Goal: Transaction & Acquisition: Purchase product/service

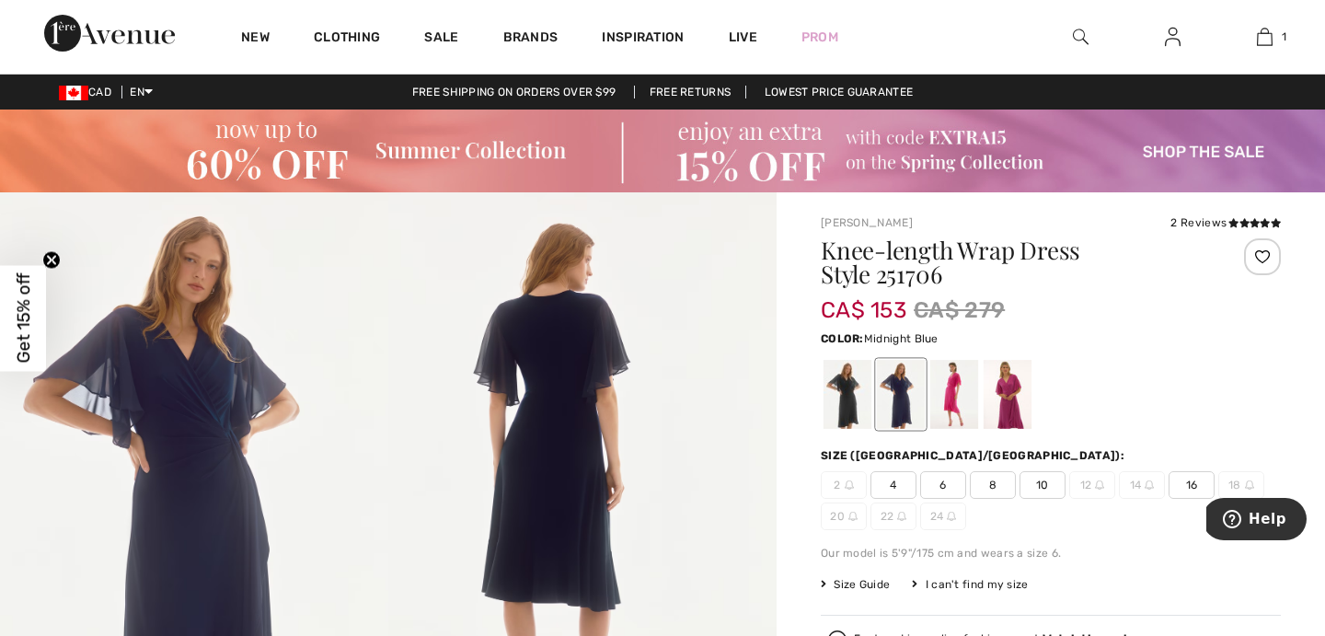
click at [1096, 404] on div at bounding box center [1051, 394] width 460 height 76
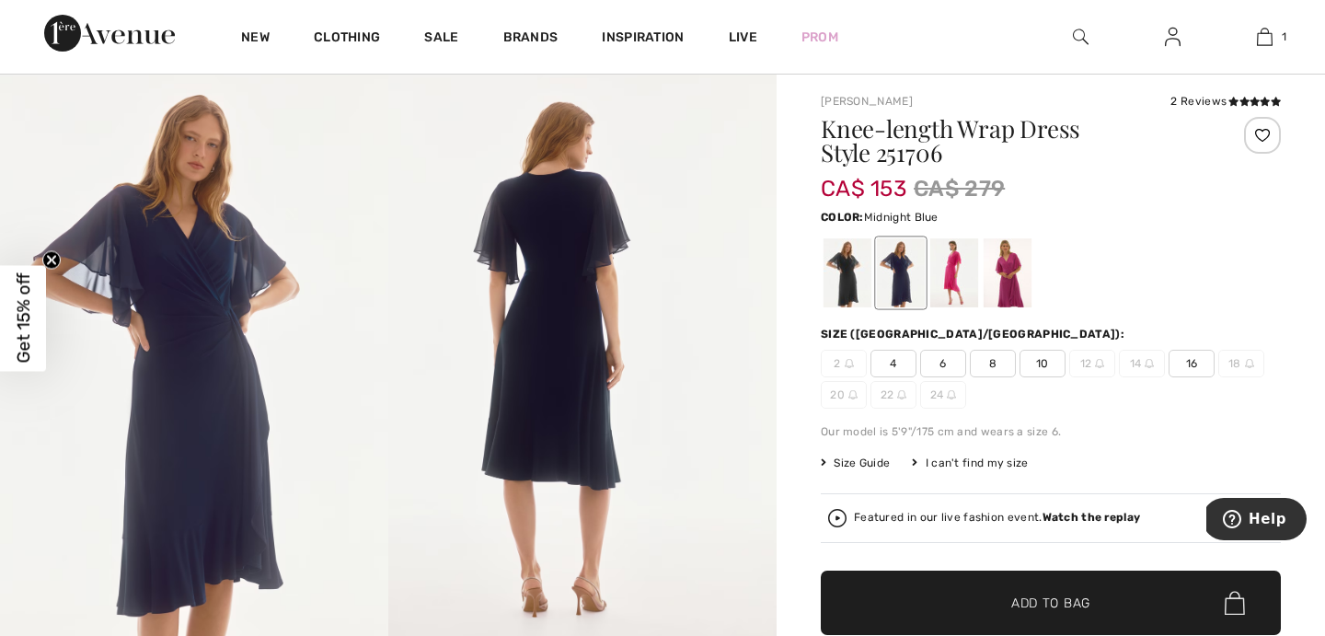
scroll to position [111, 0]
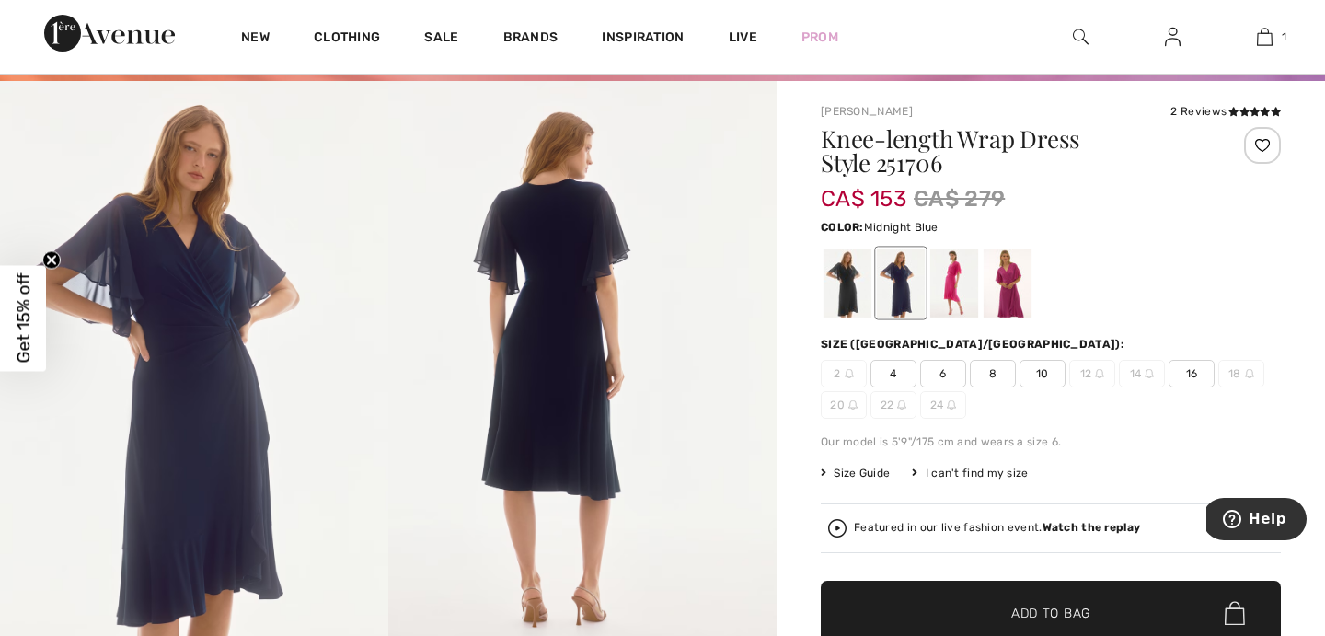
click at [1078, 530] on strong "Watch the replay" at bounding box center [1091, 527] width 98 height 13
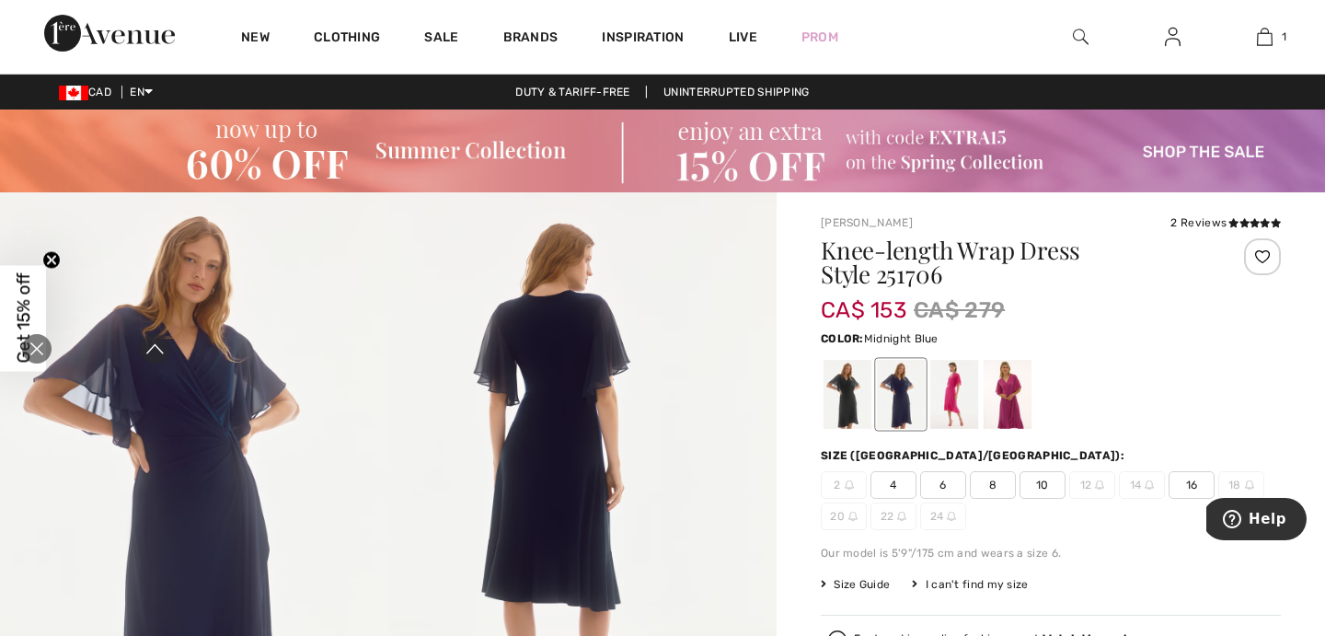
scroll to position [0, 0]
click at [38, 349] on icon "Close live curation" at bounding box center [36, 348] width 13 height 13
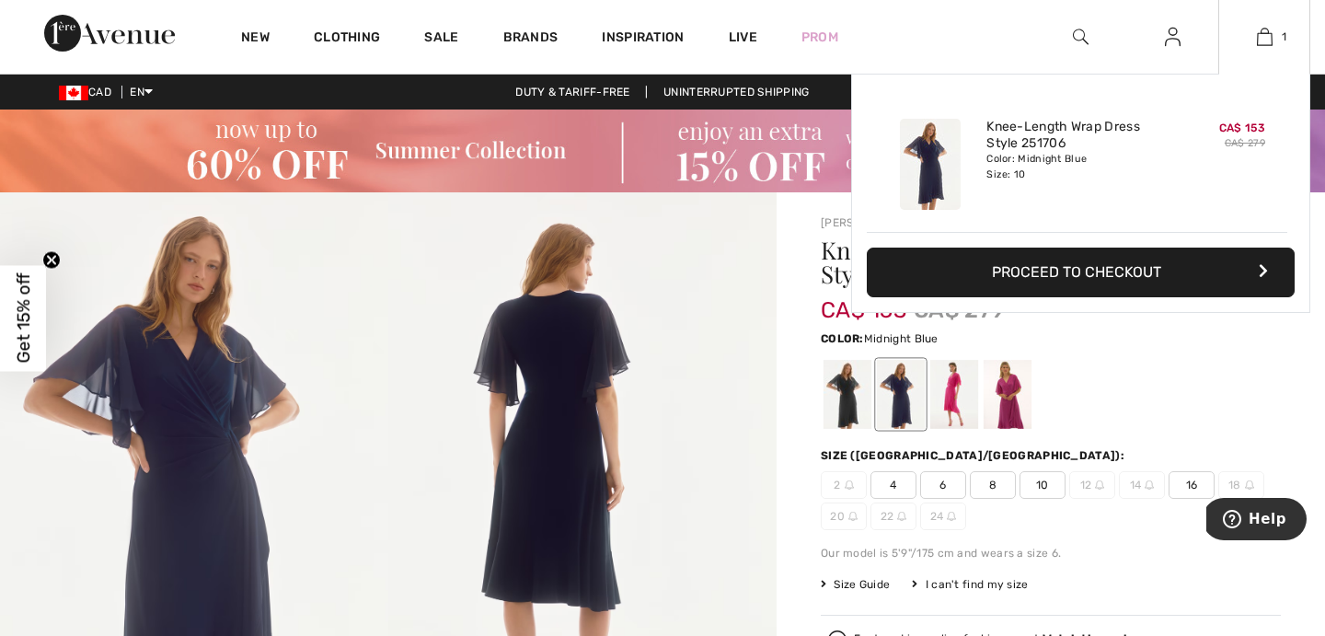
click at [1206, 270] on button "Proceed to Checkout" at bounding box center [1081, 272] width 428 height 50
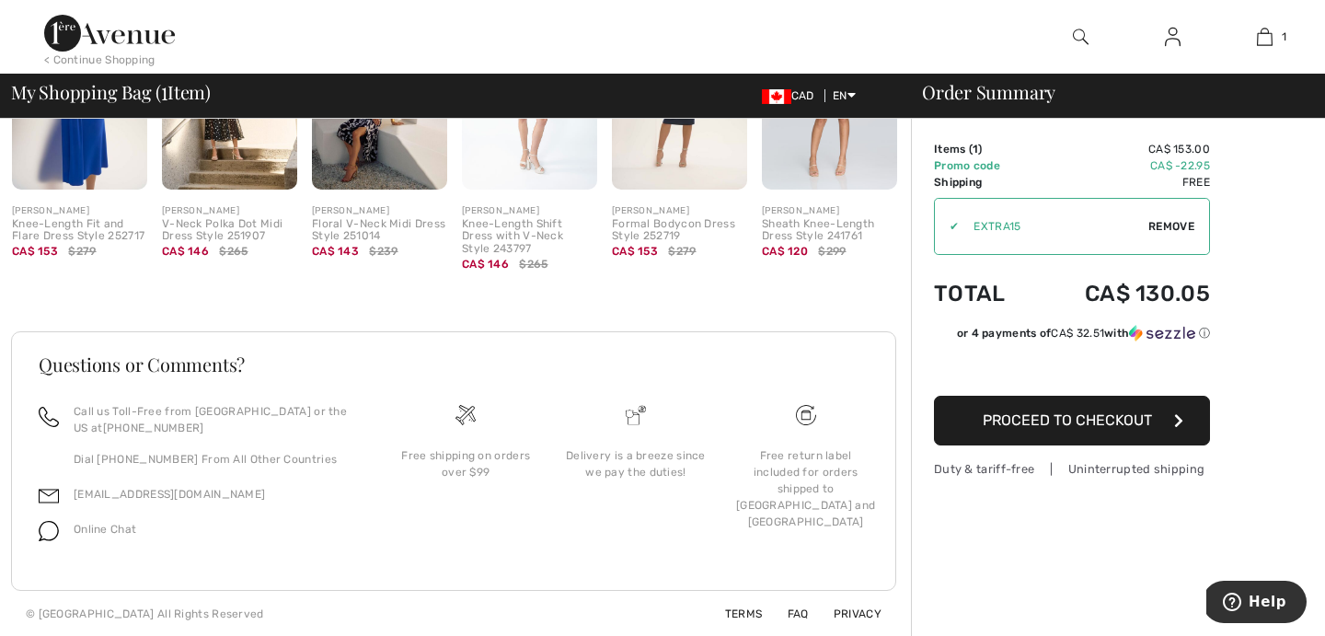
scroll to position [616, 0]
click at [1097, 418] on span "Proceed to Checkout" at bounding box center [1067, 419] width 169 height 17
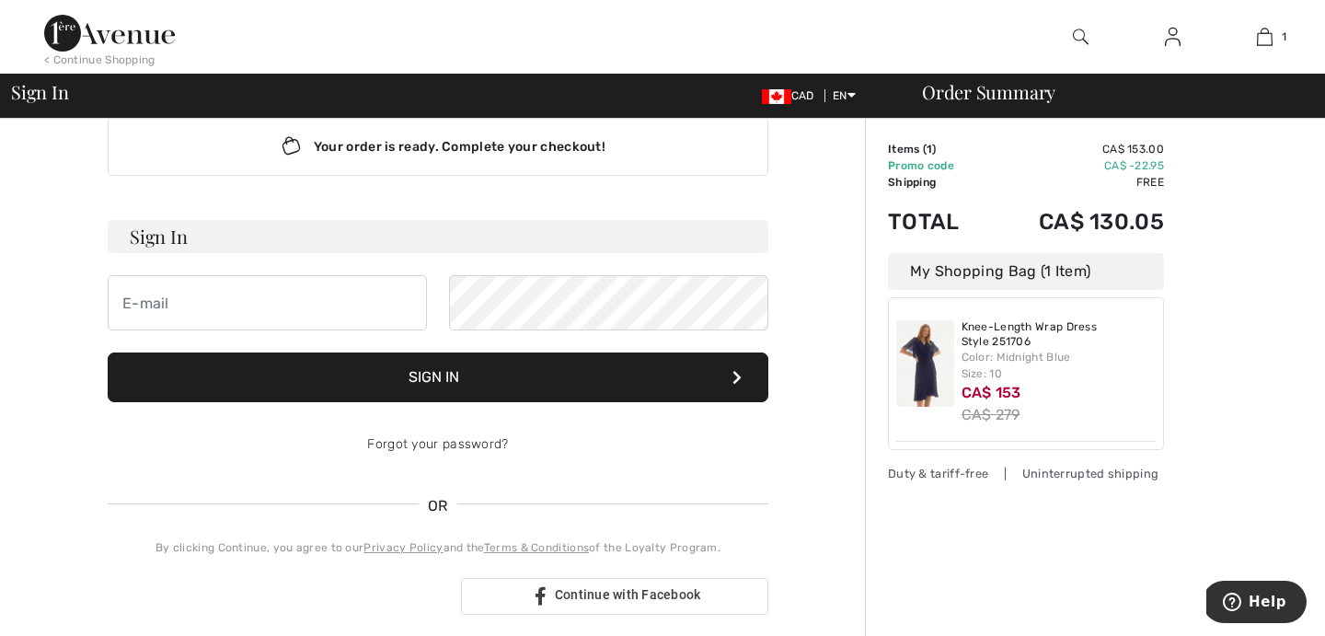
scroll to position [29, 0]
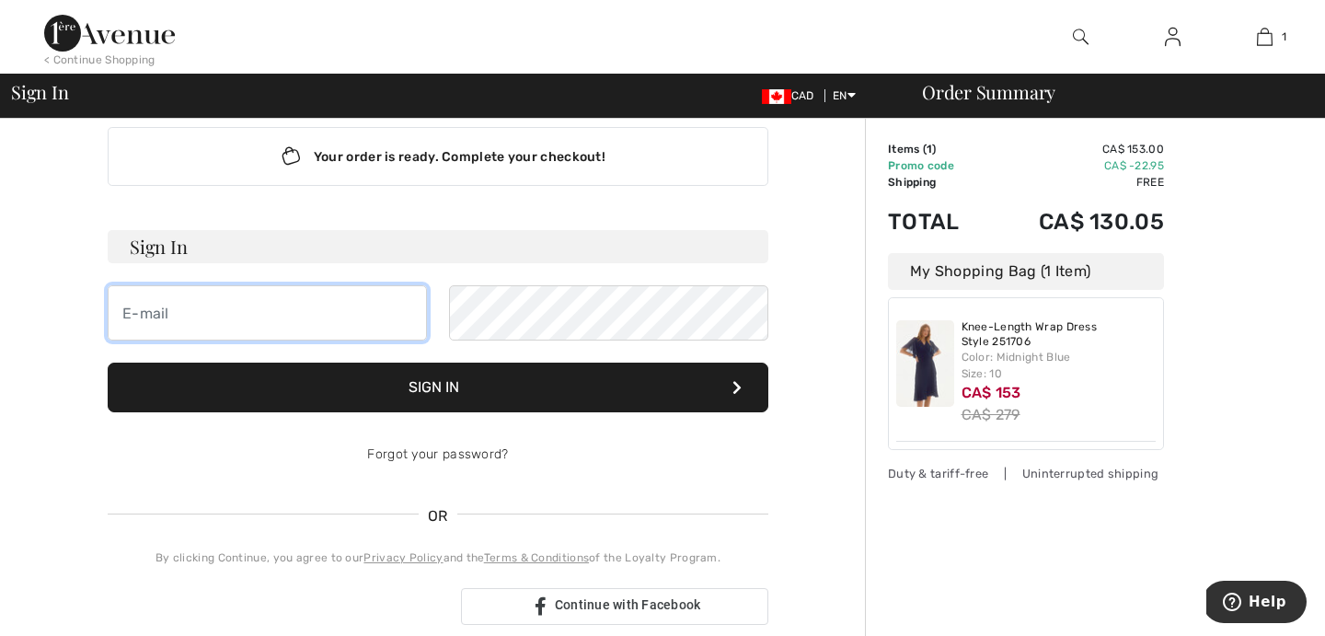
click at [306, 335] on input "email" at bounding box center [267, 312] width 319 height 55
type input "[EMAIL_ADDRESS][DOMAIN_NAME]"
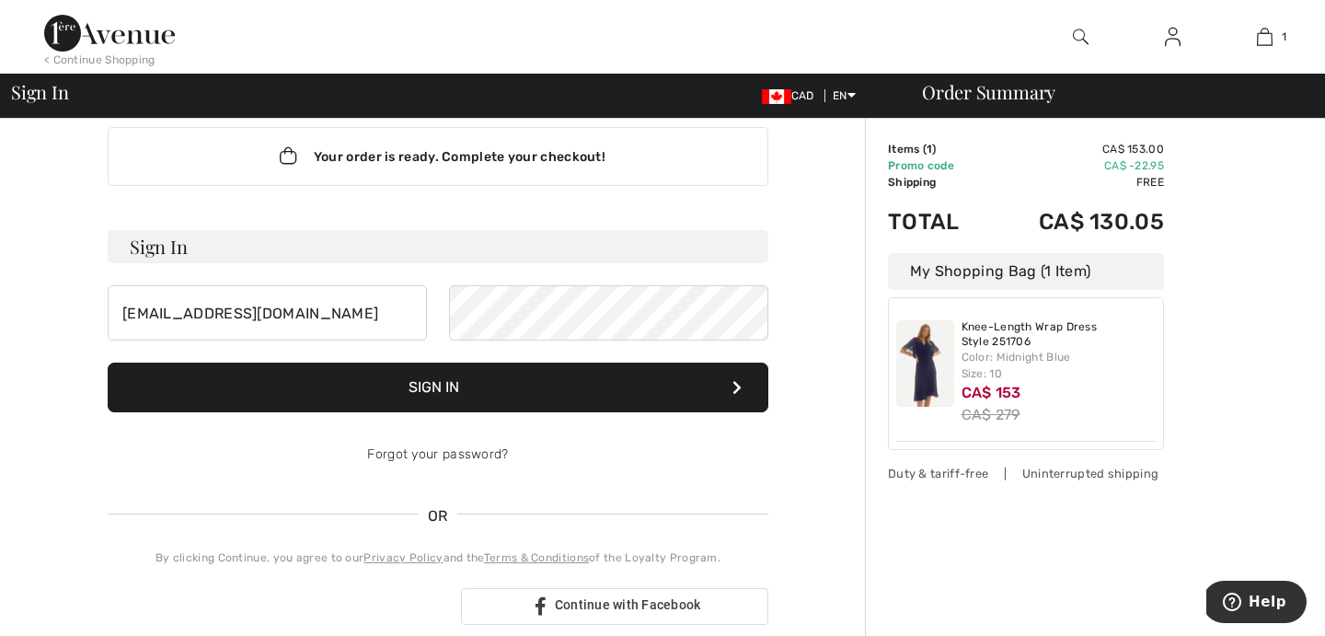
click at [1177, 34] on img at bounding box center [1173, 37] width 16 height 22
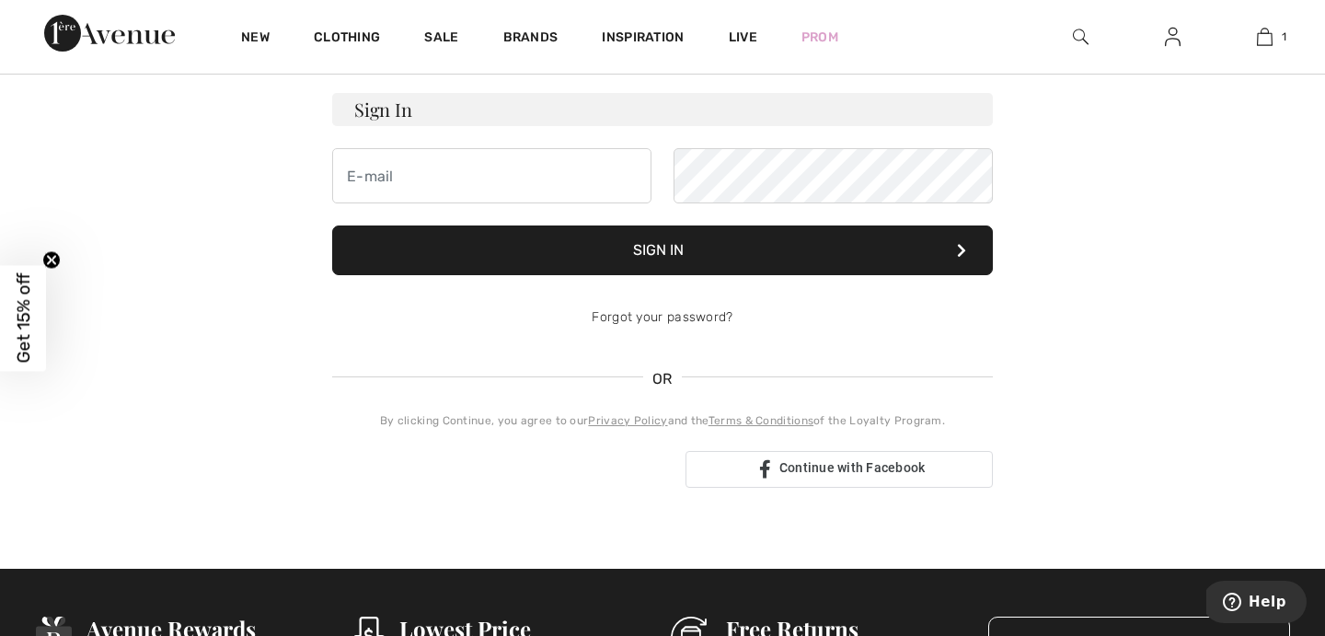
scroll to position [52, 0]
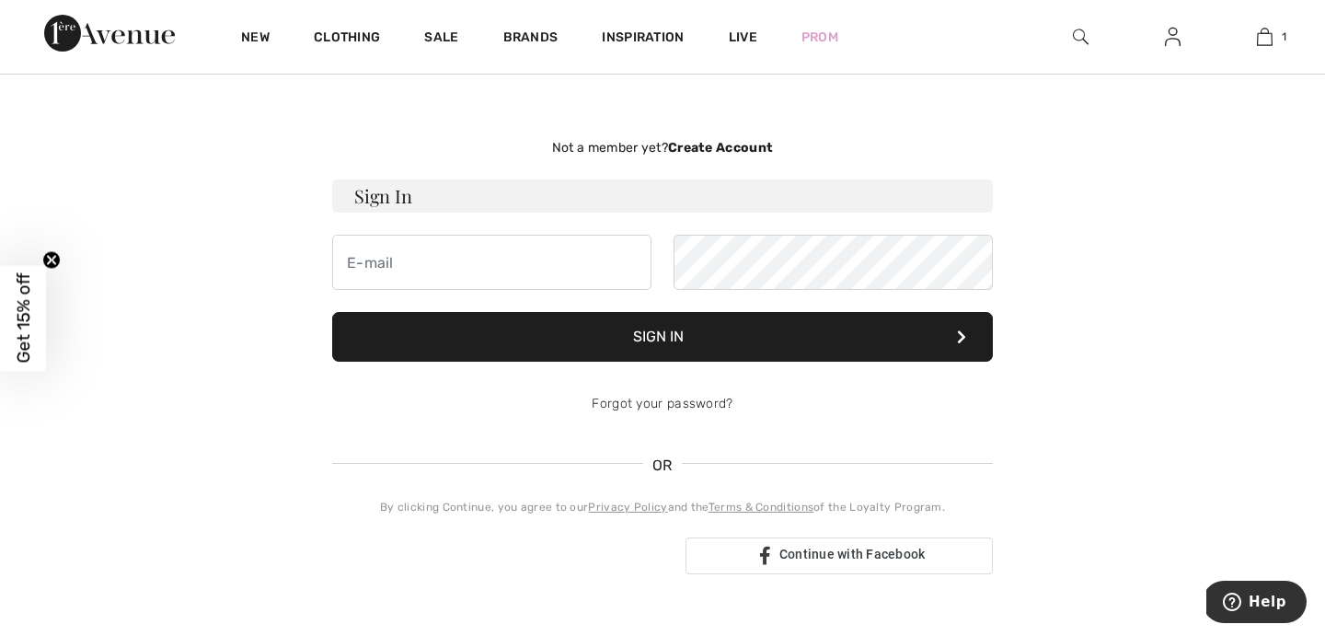
click at [737, 146] on strong "Create Account" at bounding box center [720, 148] width 105 height 16
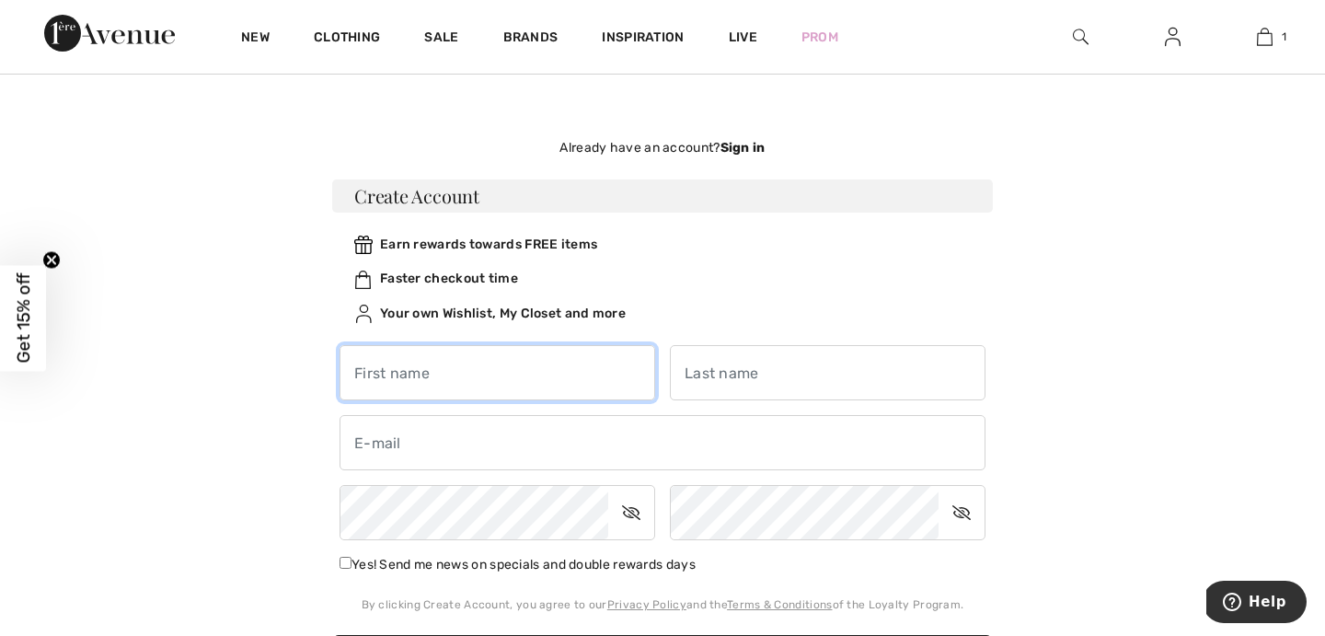
click at [489, 387] on input "text" at bounding box center [497, 372] width 316 height 55
type input "Ren"
type input "[EMAIL_ADDRESS][DOMAIN_NAME]"
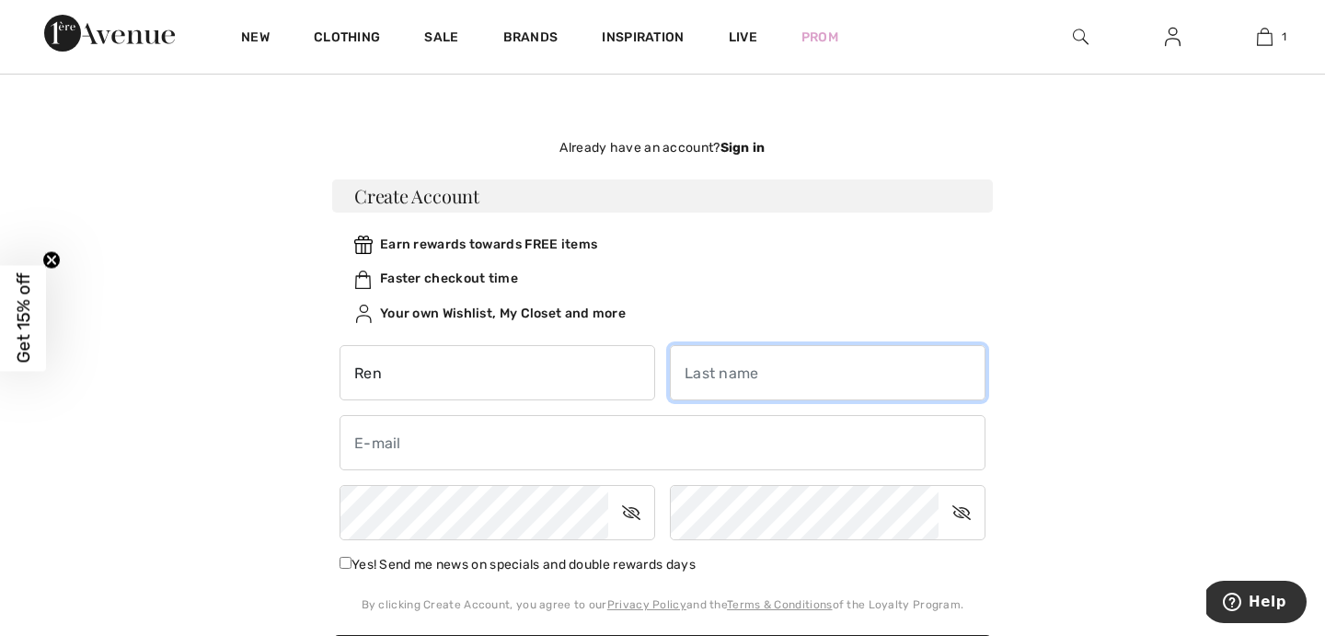
type input "Cheuy"
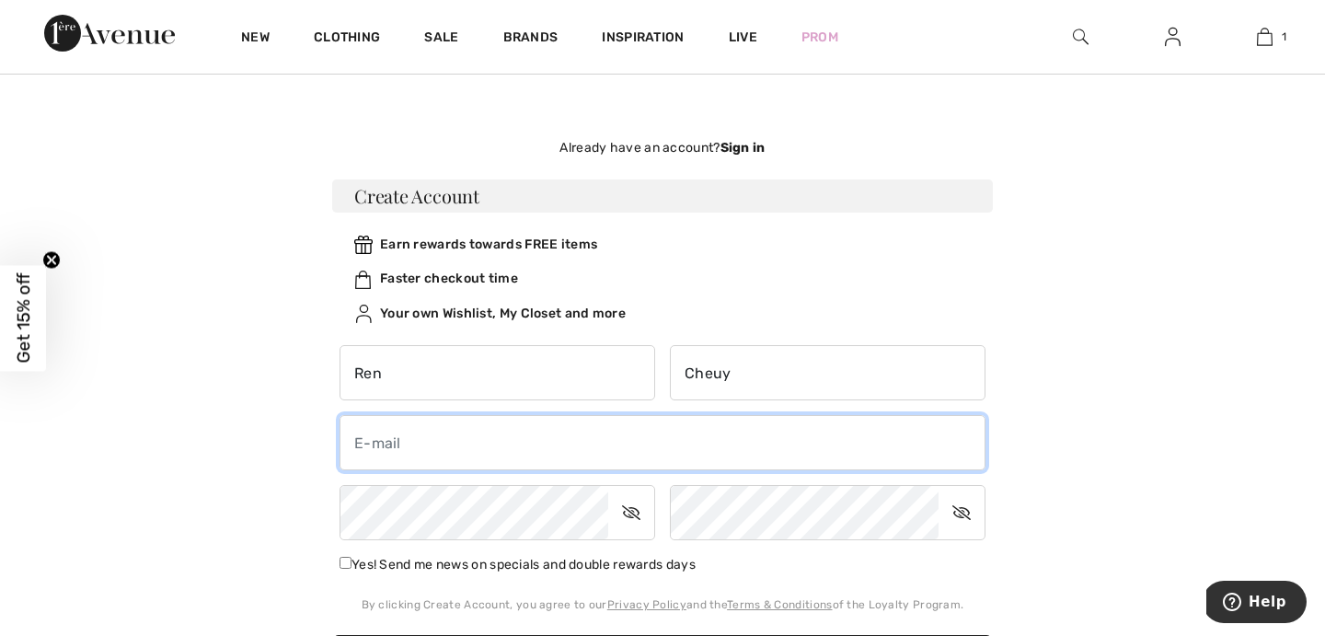
click at [484, 445] on input "email" at bounding box center [662, 442] width 646 height 55
type input "[EMAIL_ADDRESS][DOMAIN_NAME]"
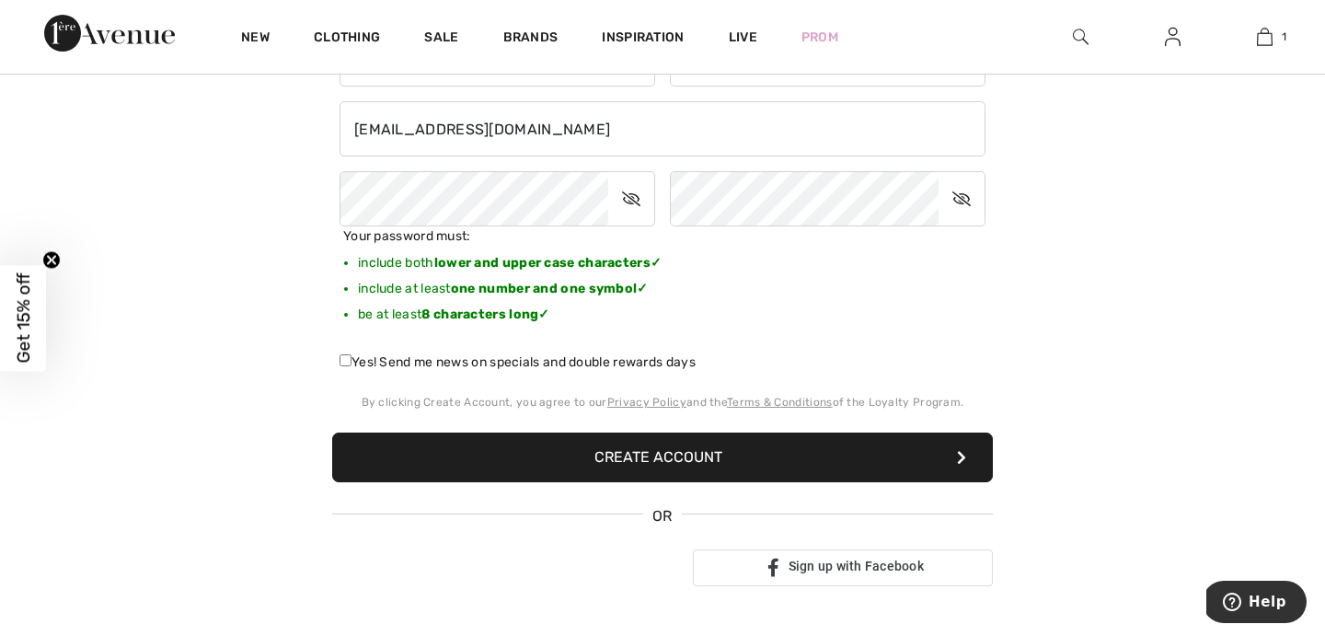
scroll to position [372, 0]
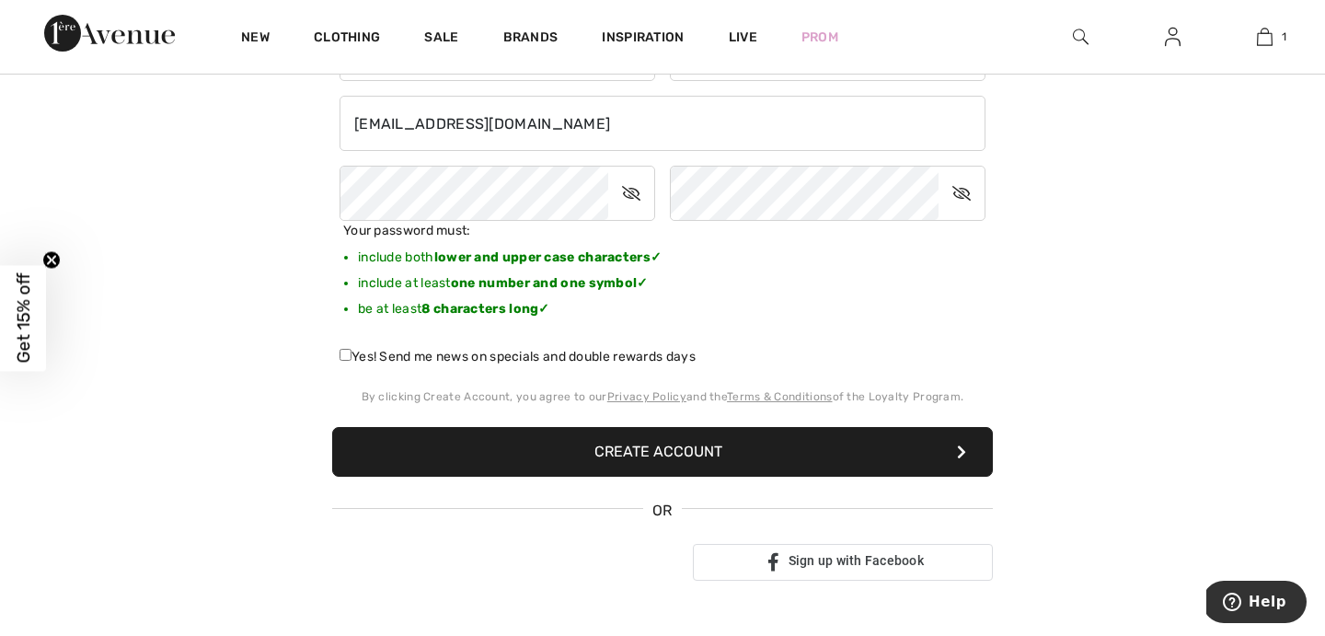
click at [581, 455] on button "Create Account" at bounding box center [662, 452] width 661 height 50
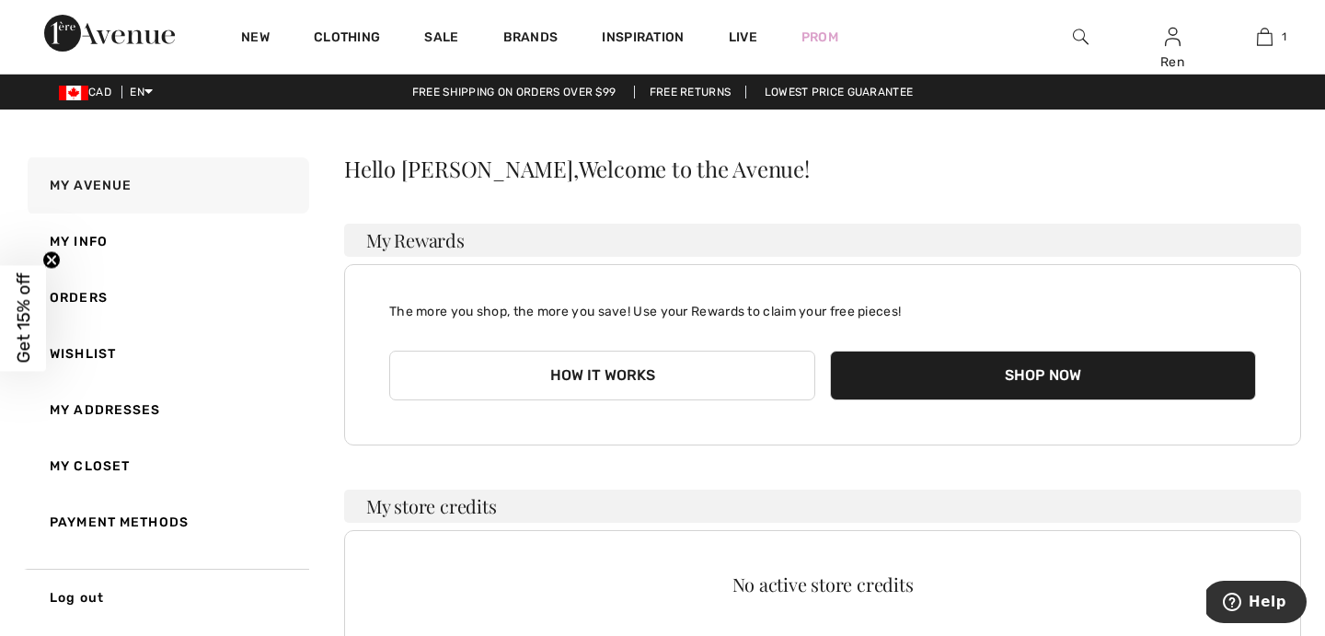
scroll to position [374, 0]
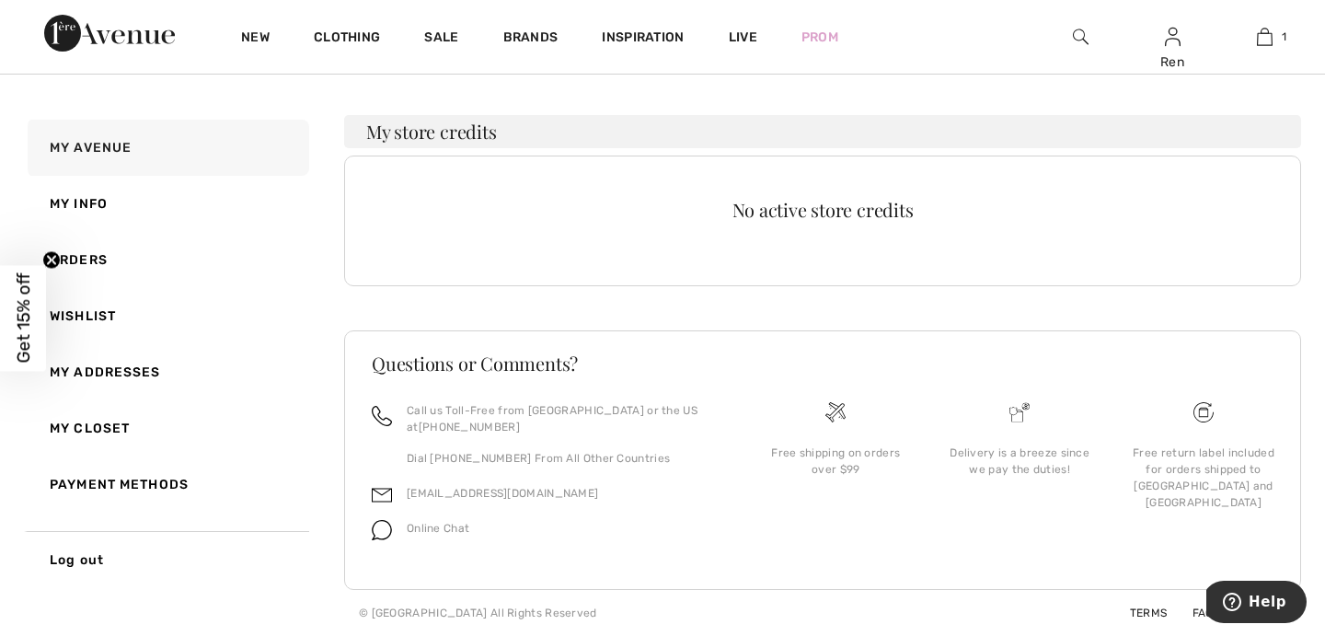
click at [63, 40] on img at bounding box center [109, 33] width 131 height 37
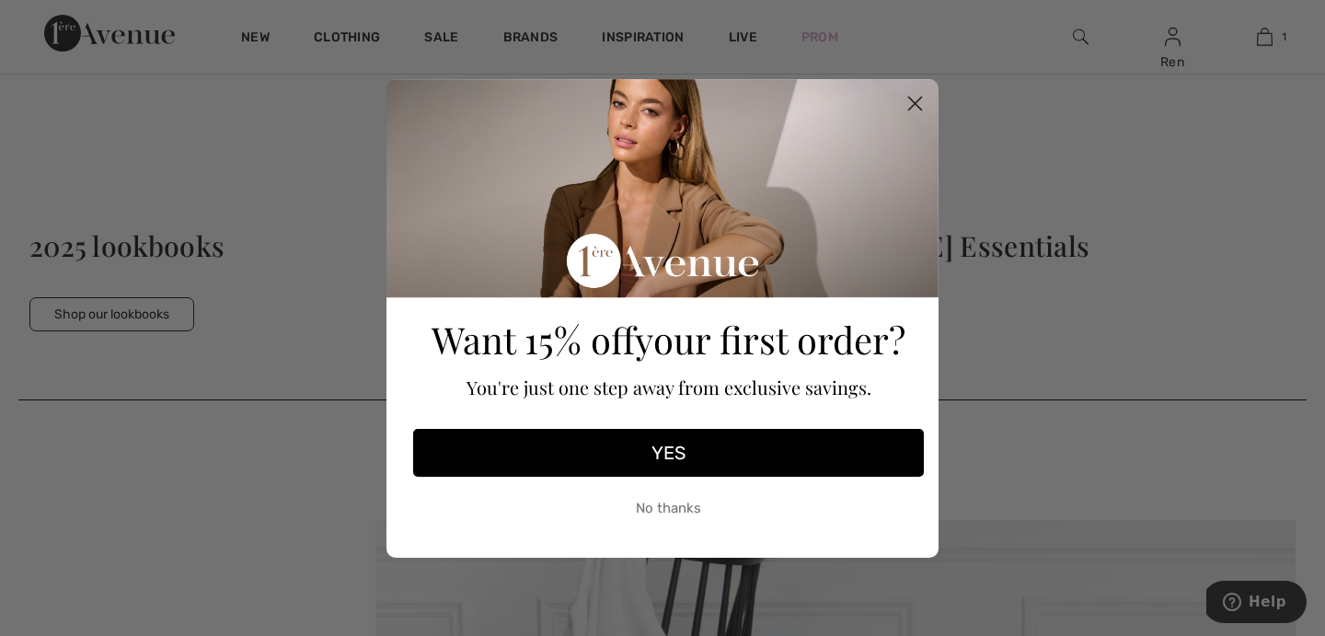
click at [915, 105] on circle "Close dialog" at bounding box center [915, 102] width 30 height 30
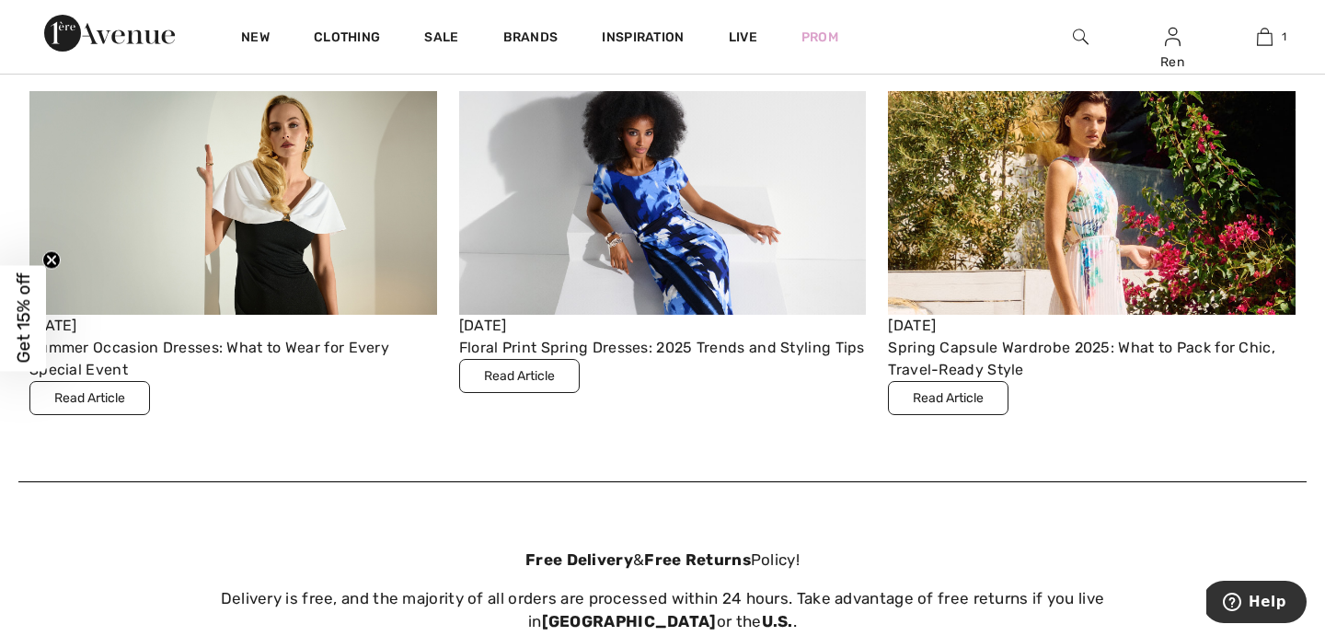
scroll to position [6690, 0]
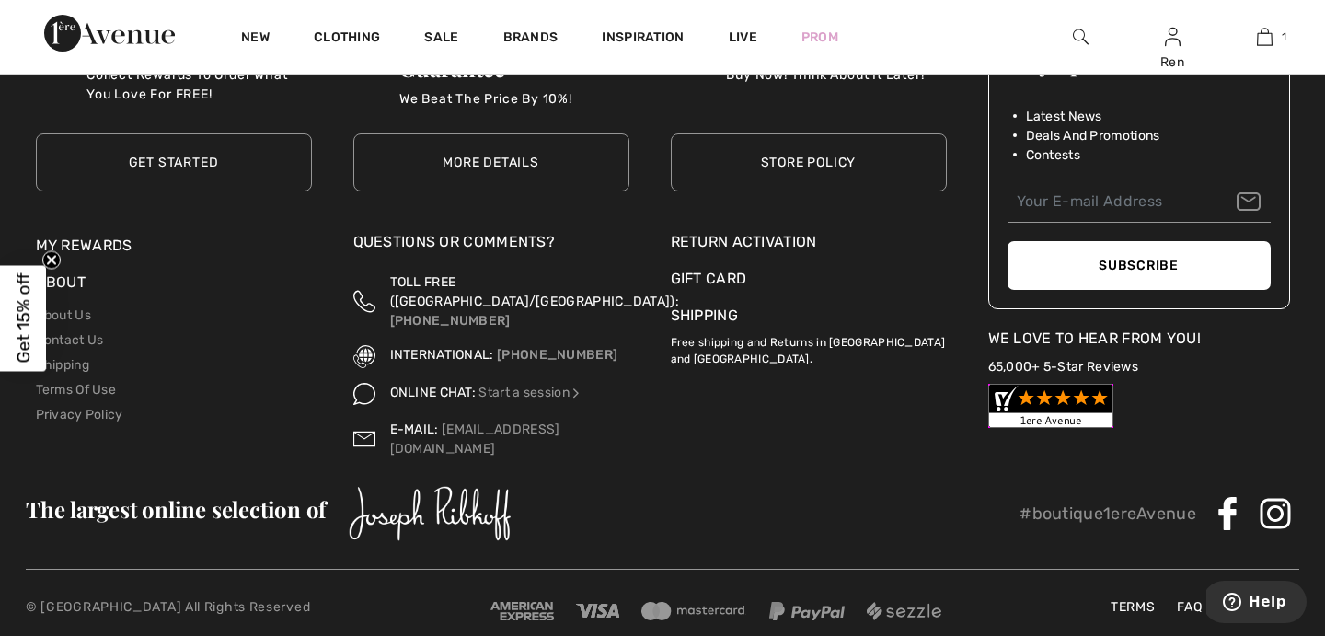
click at [731, 240] on div "Return Activation" at bounding box center [809, 242] width 276 height 22
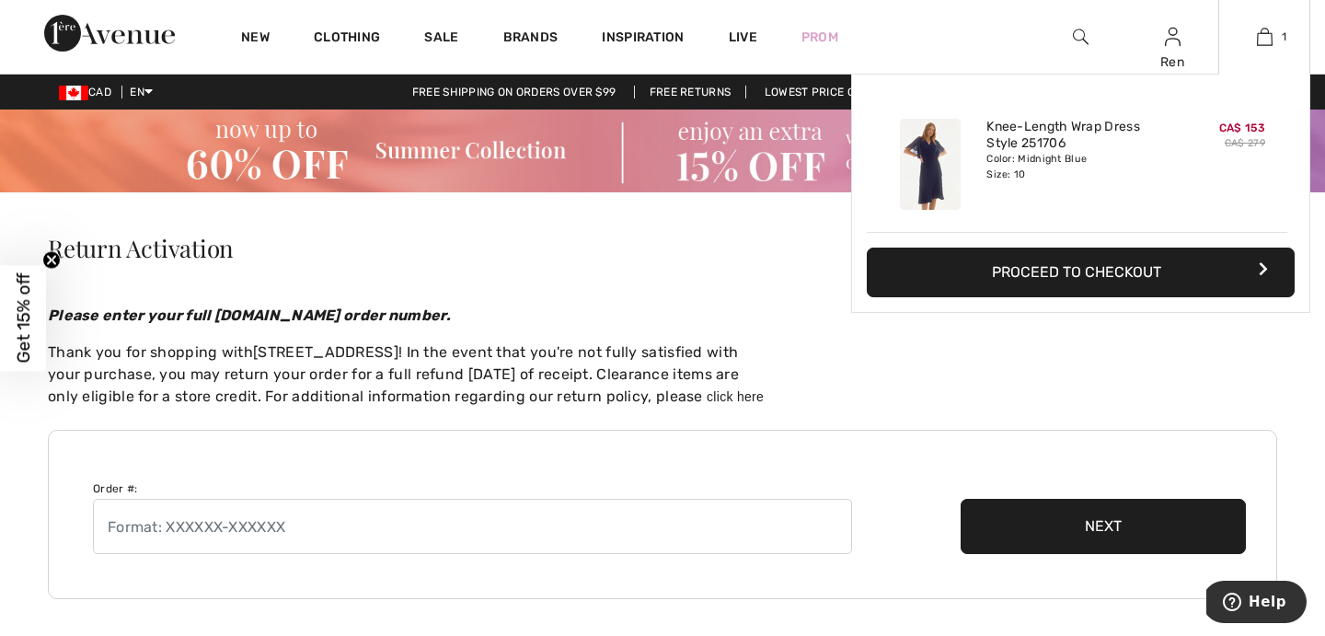
click at [1143, 267] on button "Proceed to Checkout" at bounding box center [1081, 272] width 428 height 50
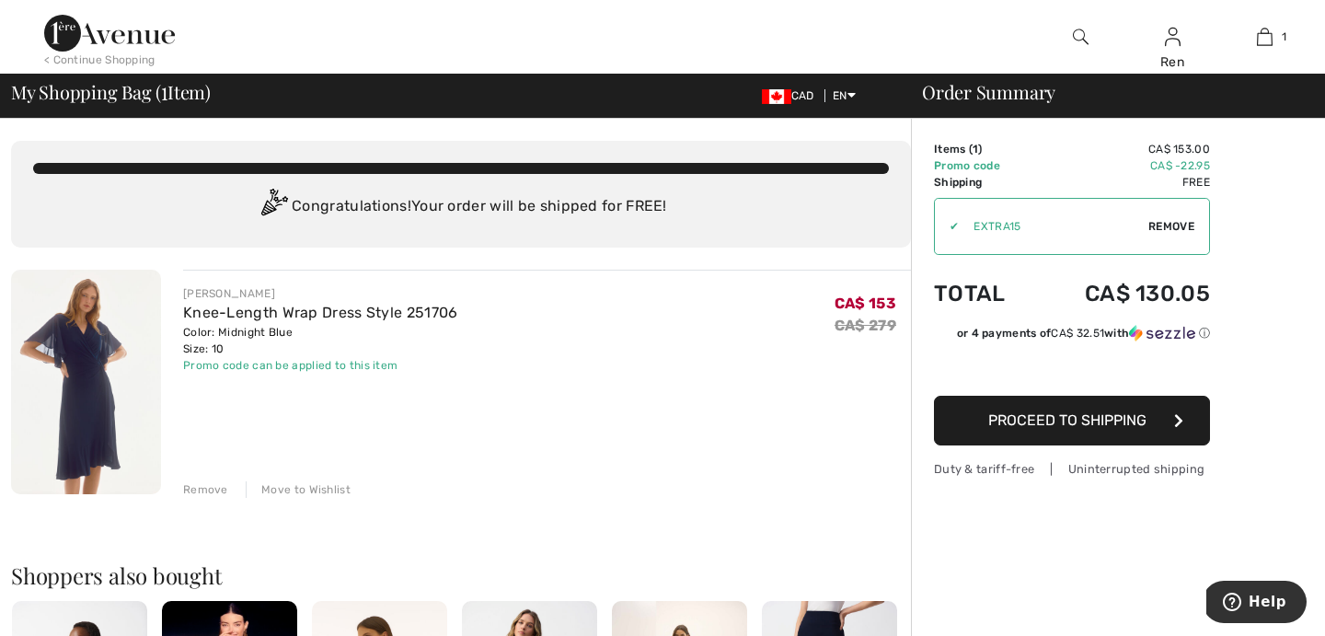
click at [1012, 420] on span "Proceed to Shipping" at bounding box center [1067, 419] width 158 height 17
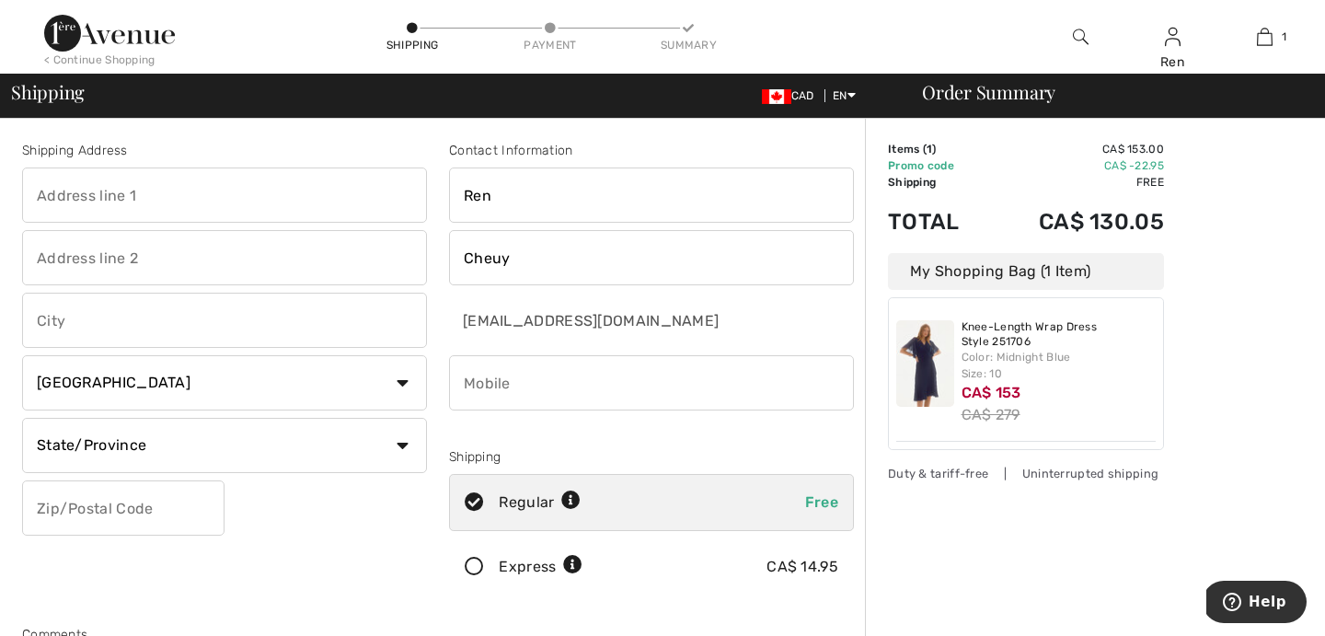
click at [511, 188] on input "Ren" at bounding box center [651, 194] width 405 height 55
type input "[PERSON_NAME]"
type input "[STREET_ADDRESS]"
type input "[GEOGRAPHIC_DATA]"
select select "ON"
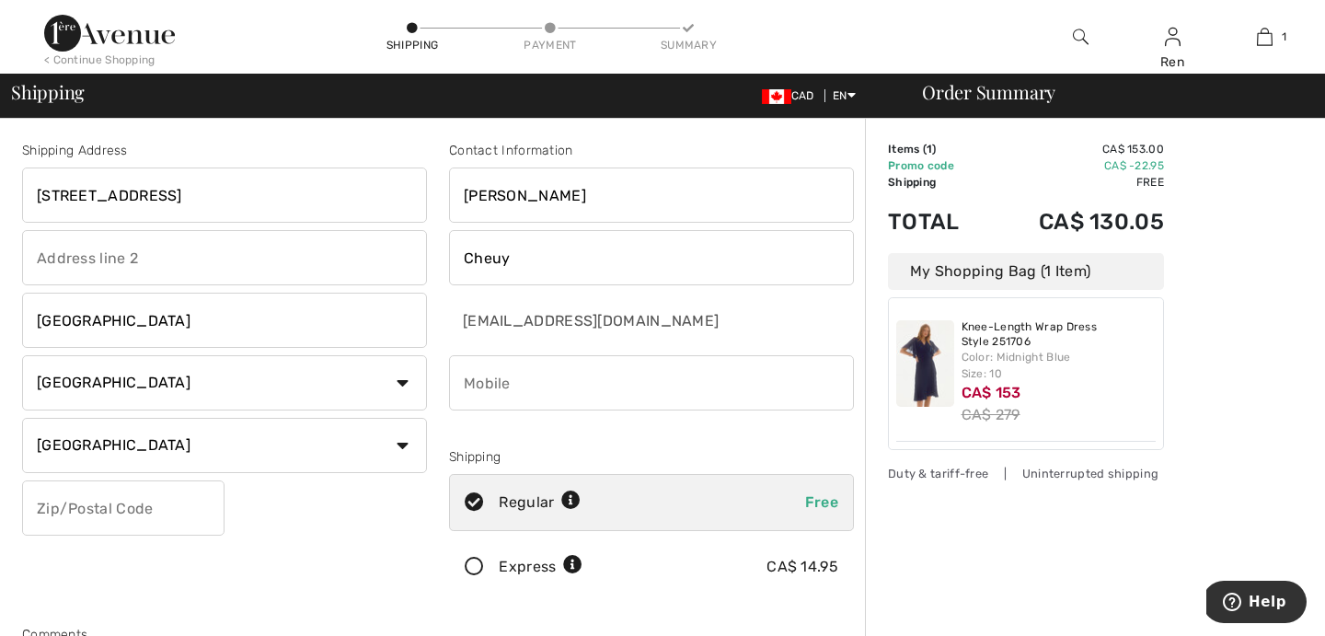
type input "M6S3W9"
type input "4165225135"
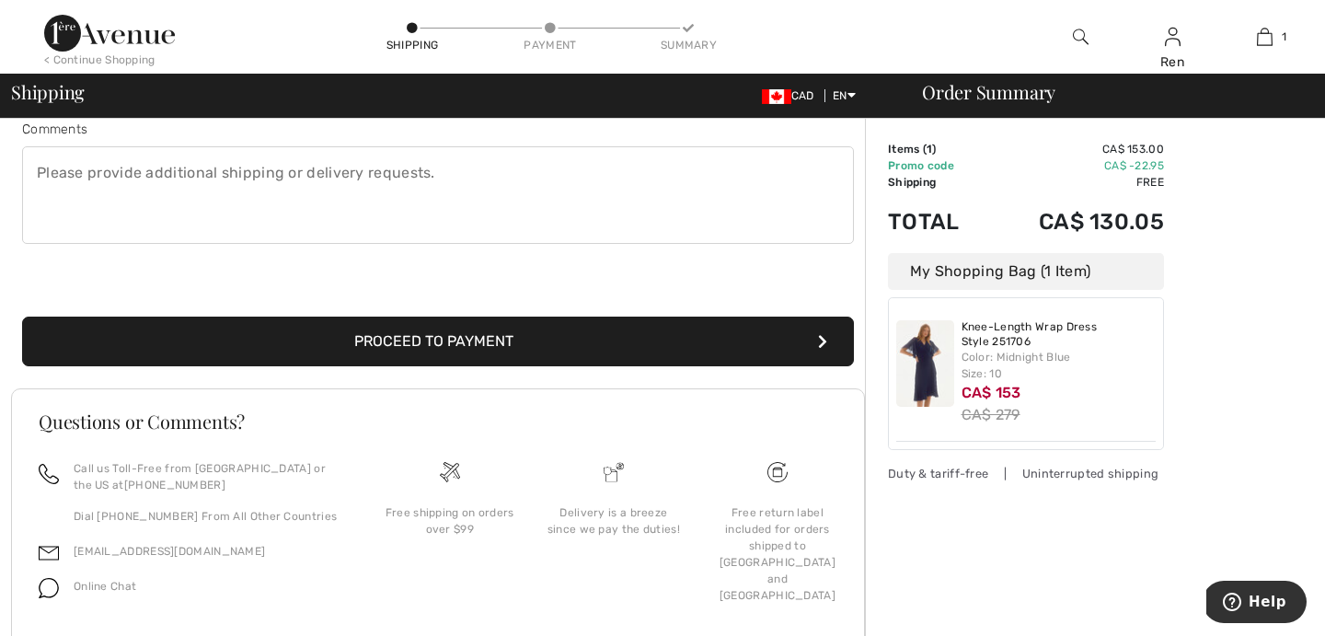
scroll to position [507, 0]
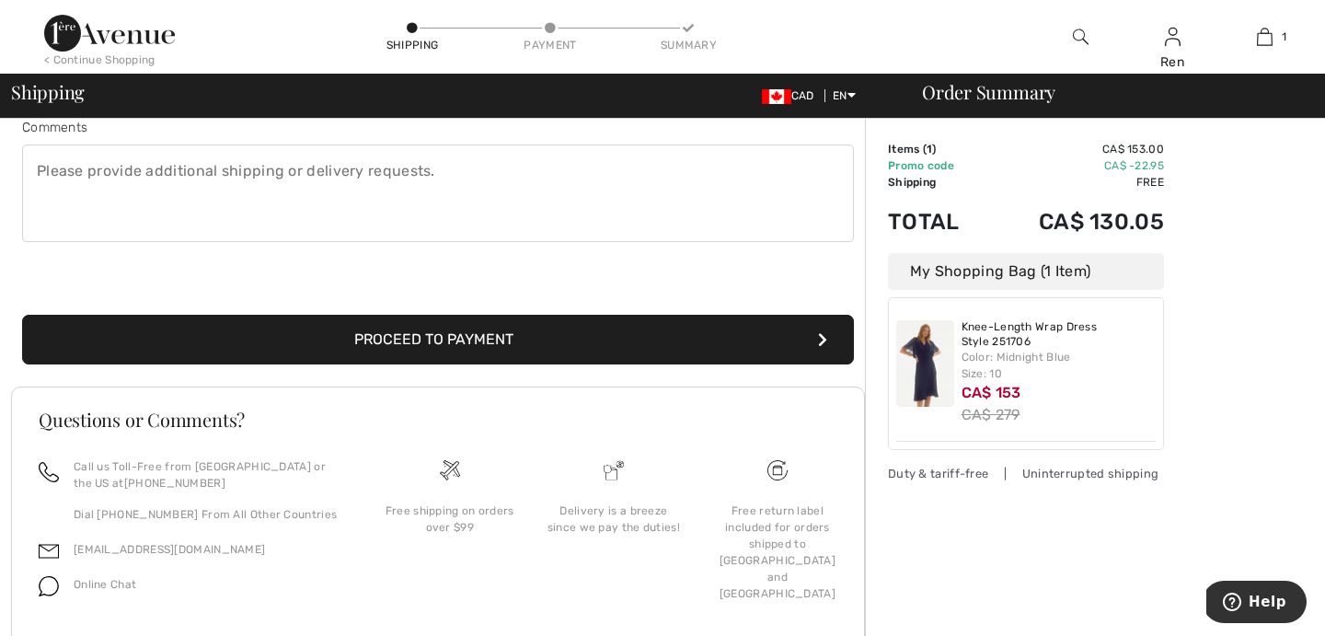
click at [541, 329] on button "Proceed to Payment" at bounding box center [438, 340] width 832 height 50
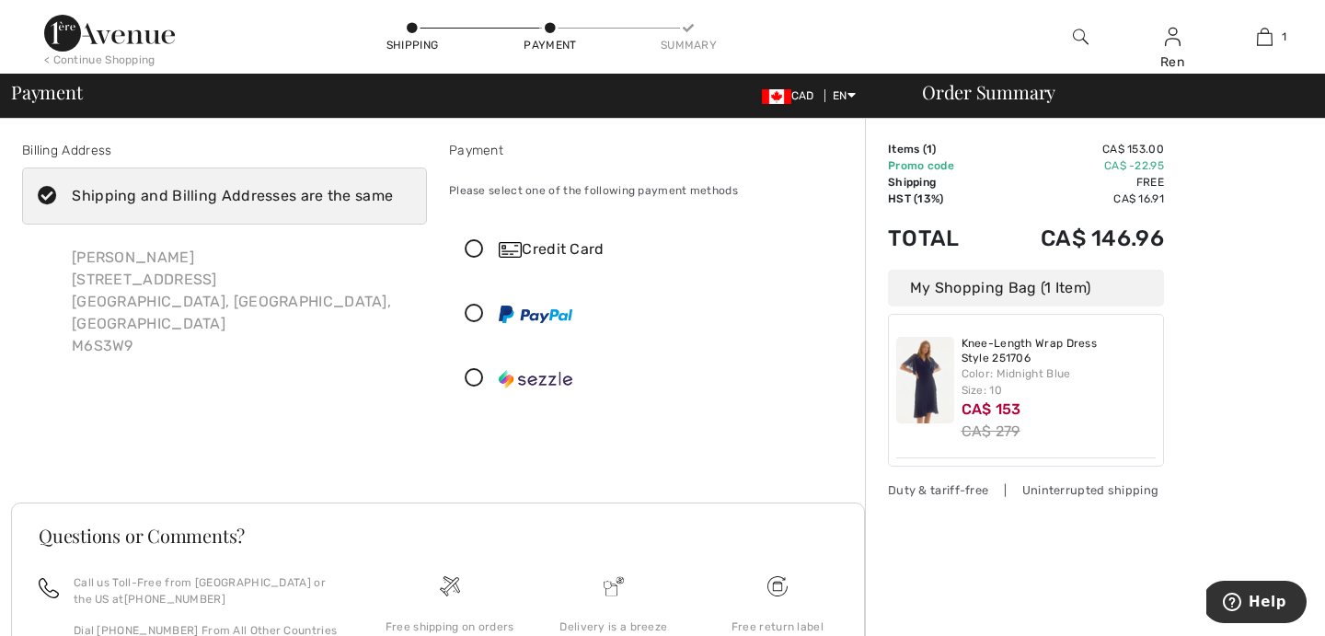
click at [476, 242] on icon at bounding box center [474, 249] width 49 height 19
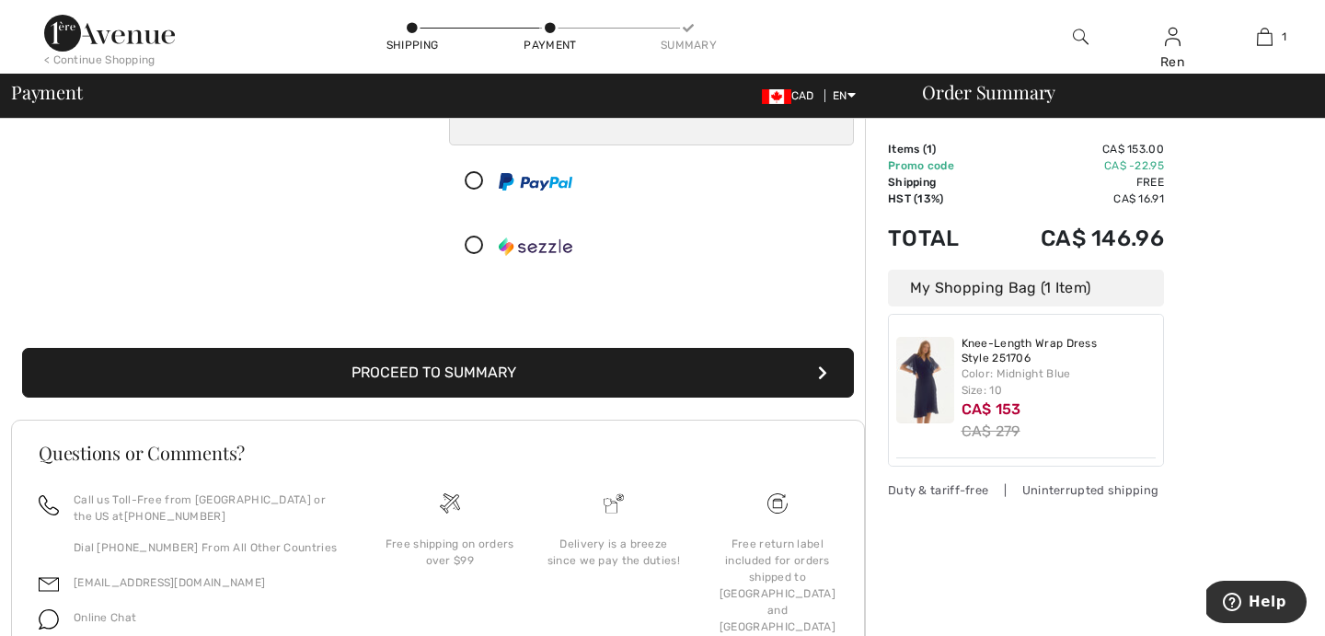
scroll to position [414, 0]
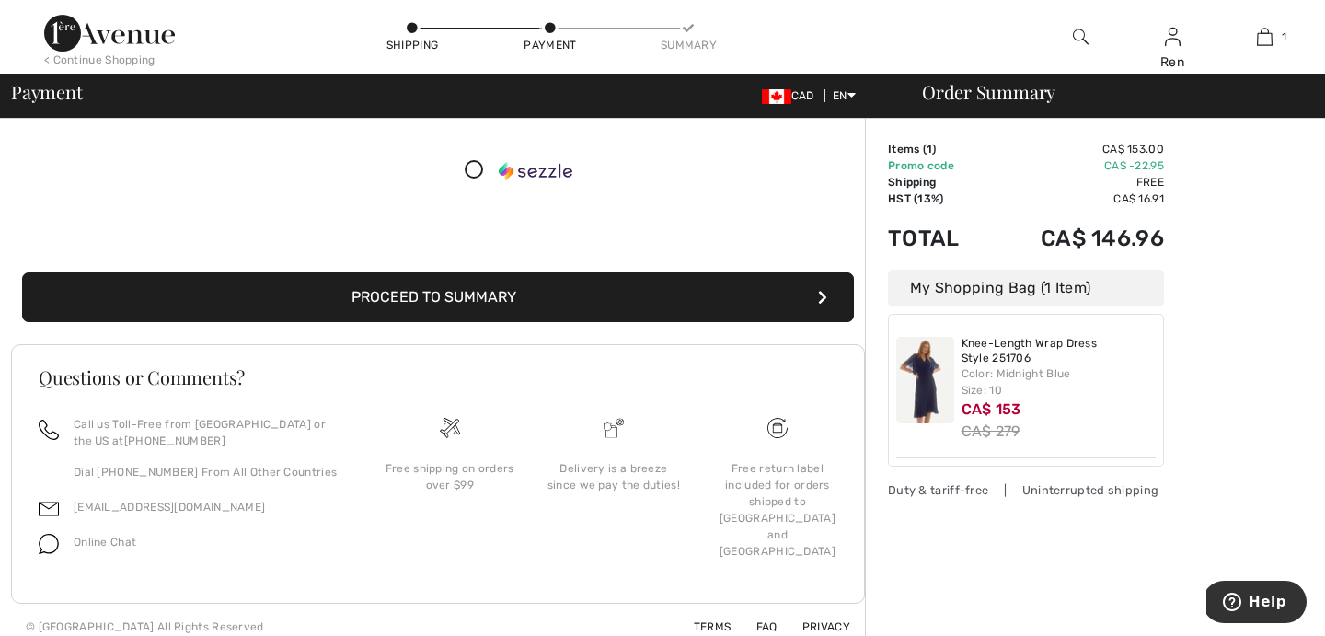
click at [579, 286] on button "Proceed to Summary" at bounding box center [438, 297] width 832 height 50
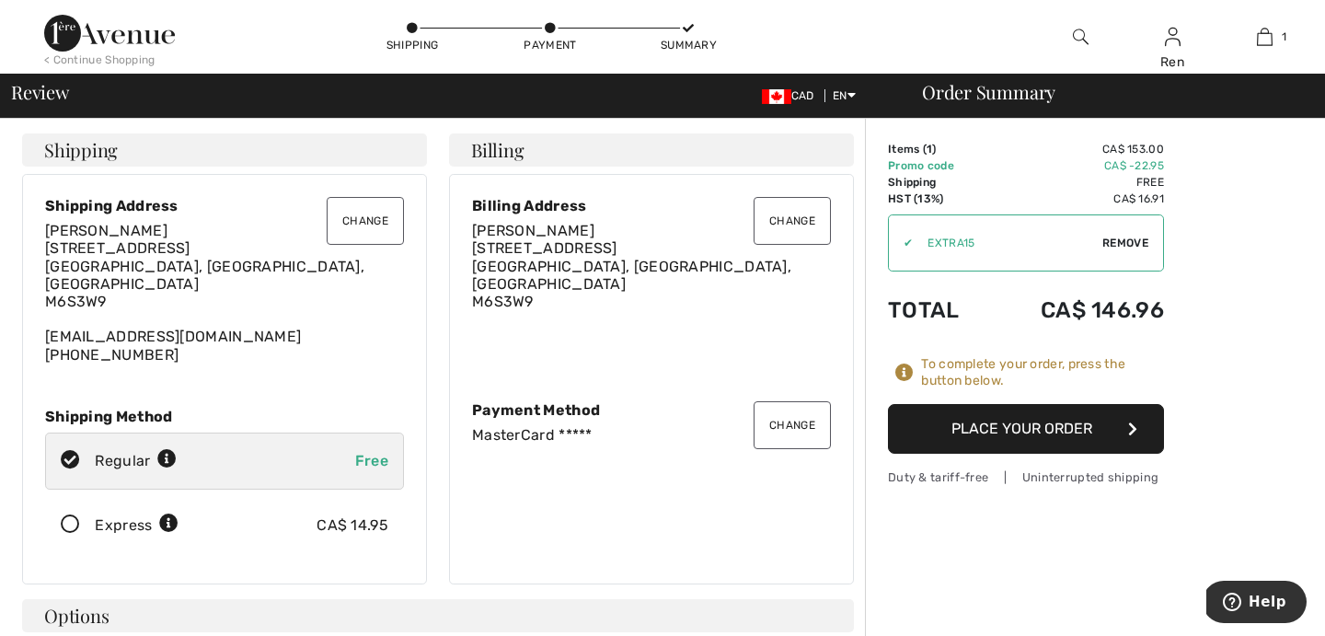
click at [1007, 427] on button "Place Your Order" at bounding box center [1026, 429] width 276 height 50
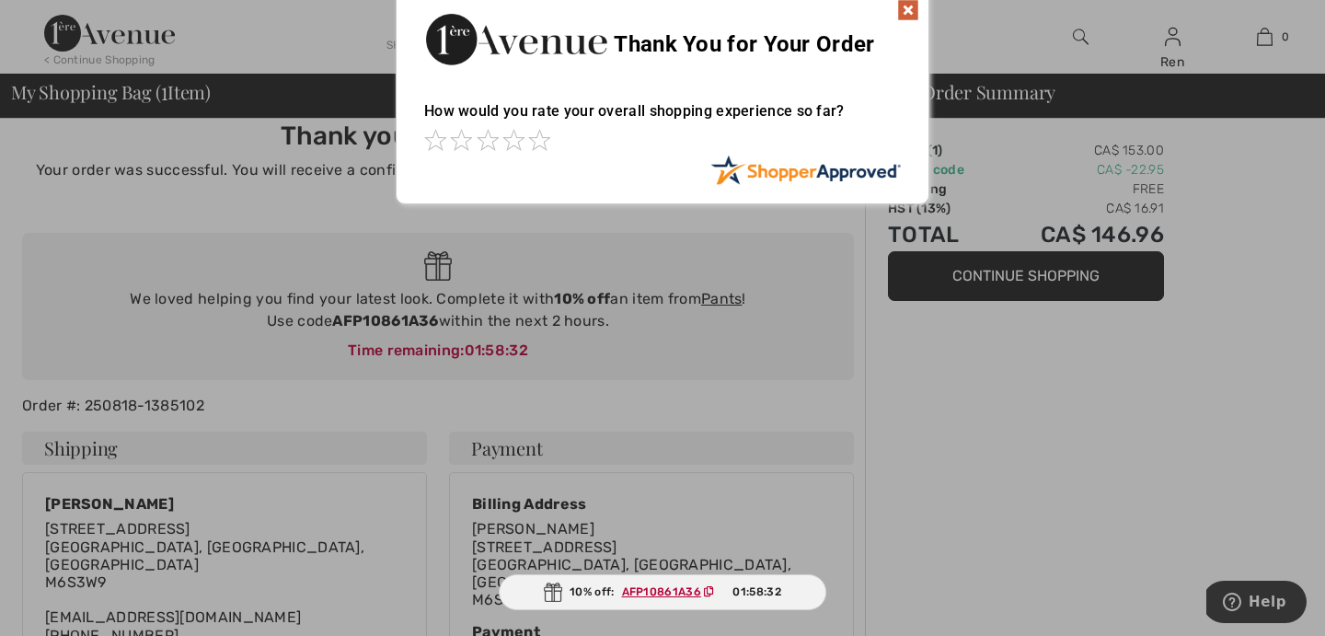
scroll to position [22, 0]
click at [909, 7] on img at bounding box center [908, 8] width 22 height 22
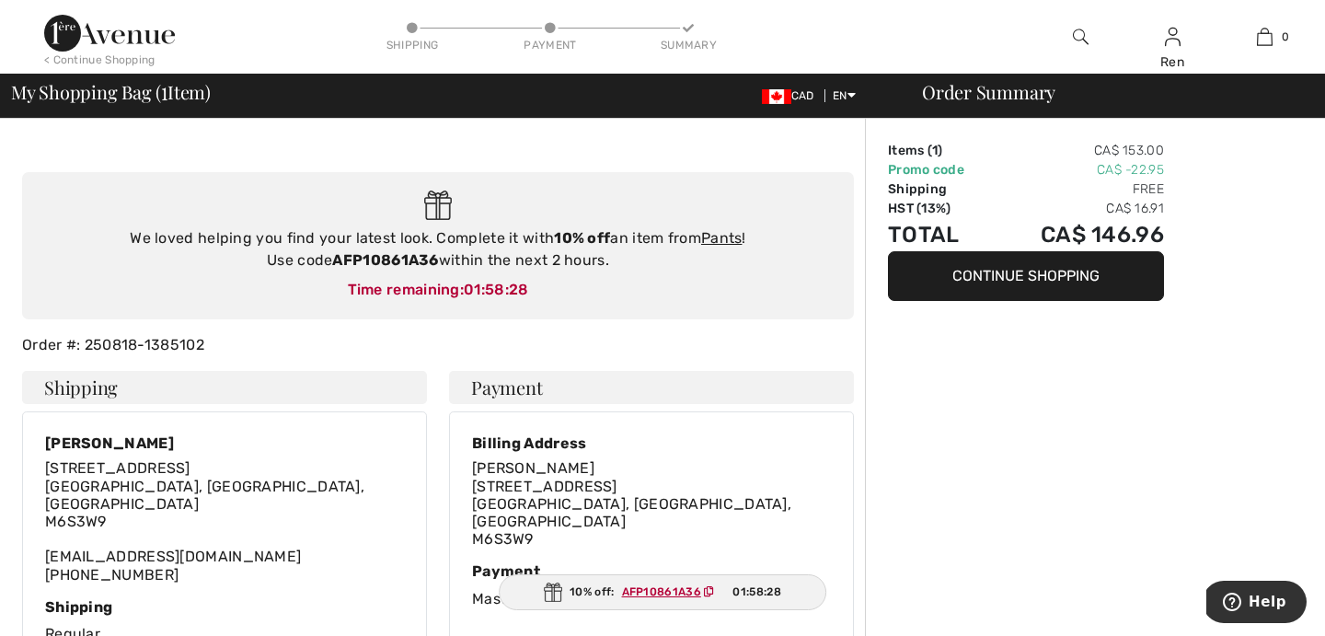
scroll to position [0, 0]
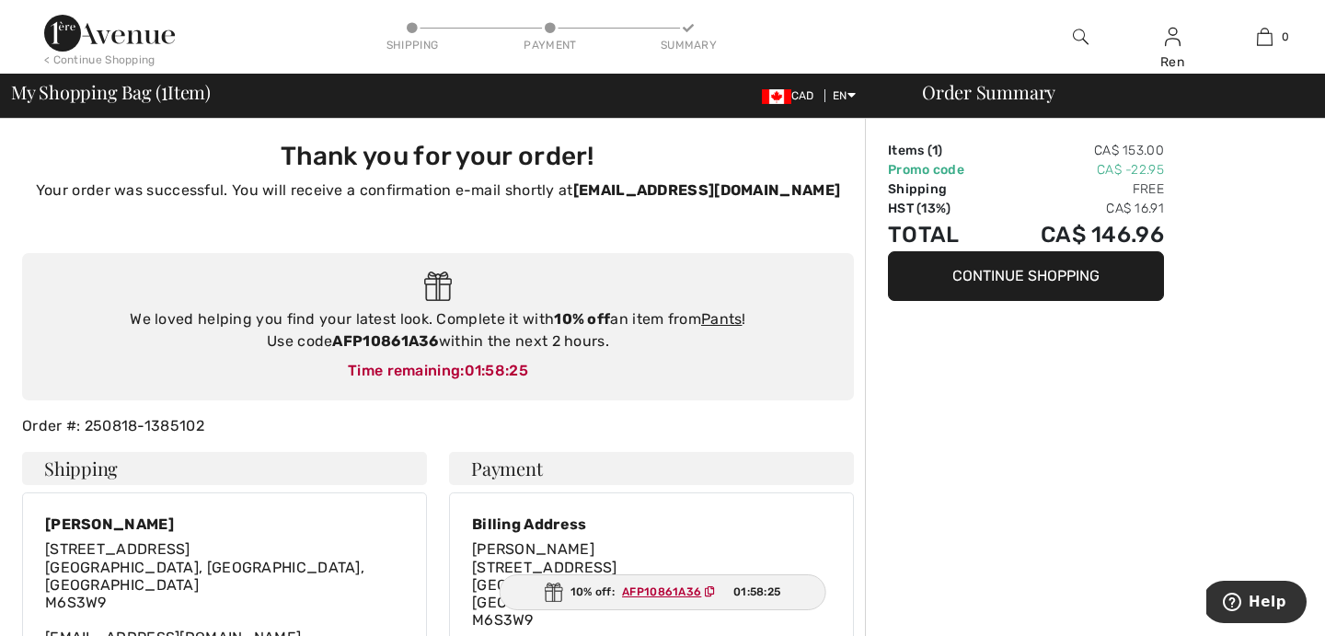
click at [72, 57] on div "< Continue Shopping" at bounding box center [99, 60] width 111 height 17
click at [714, 319] on link "Pants" at bounding box center [721, 318] width 41 height 17
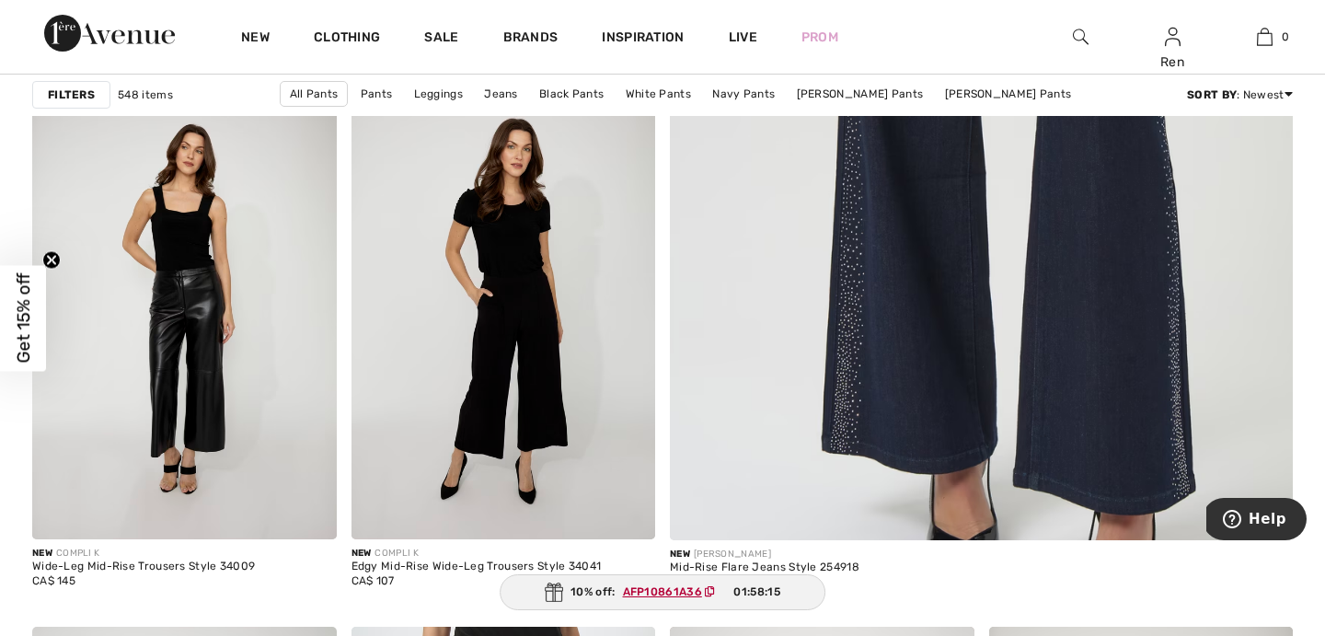
scroll to position [781, 0]
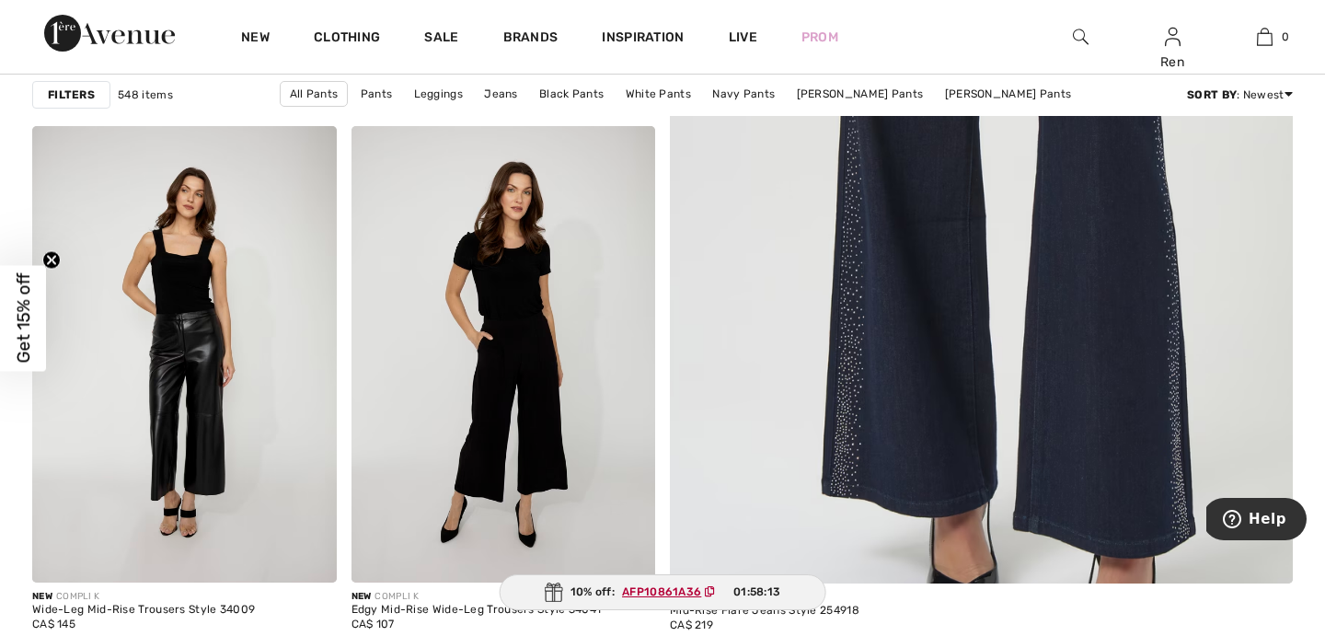
click at [61, 98] on strong "Filters" at bounding box center [71, 94] width 47 height 17
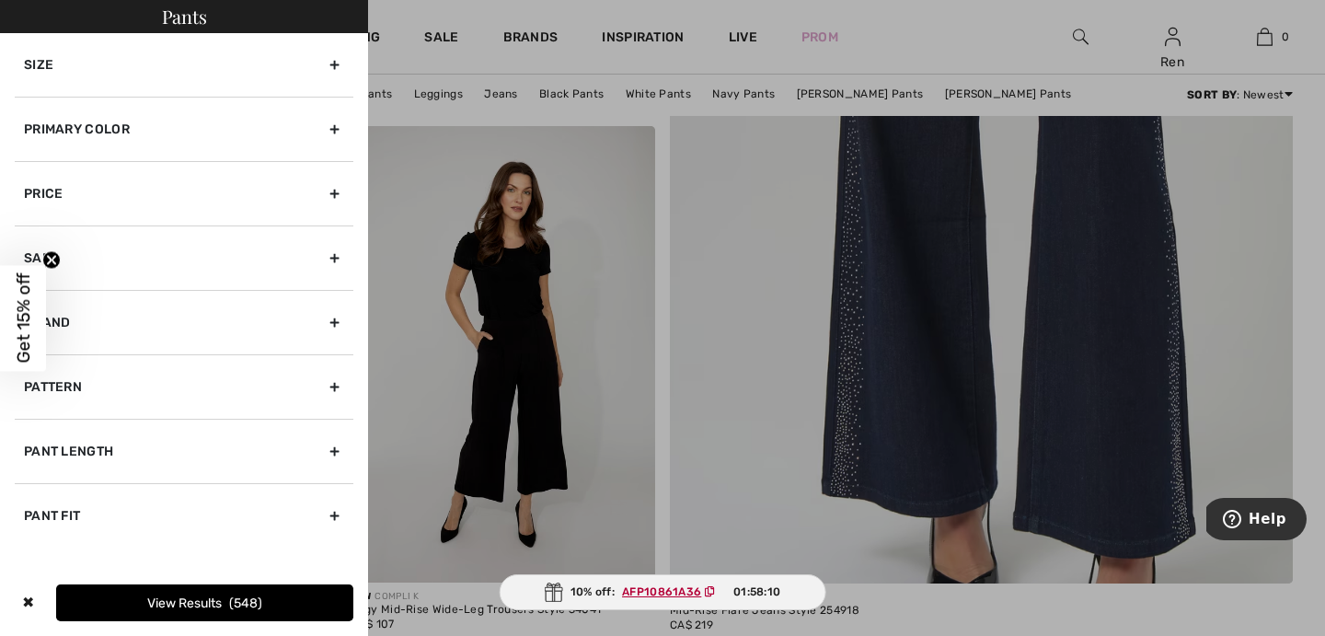
click at [189, 510] on div "Pant Fit" at bounding box center [184, 515] width 339 height 64
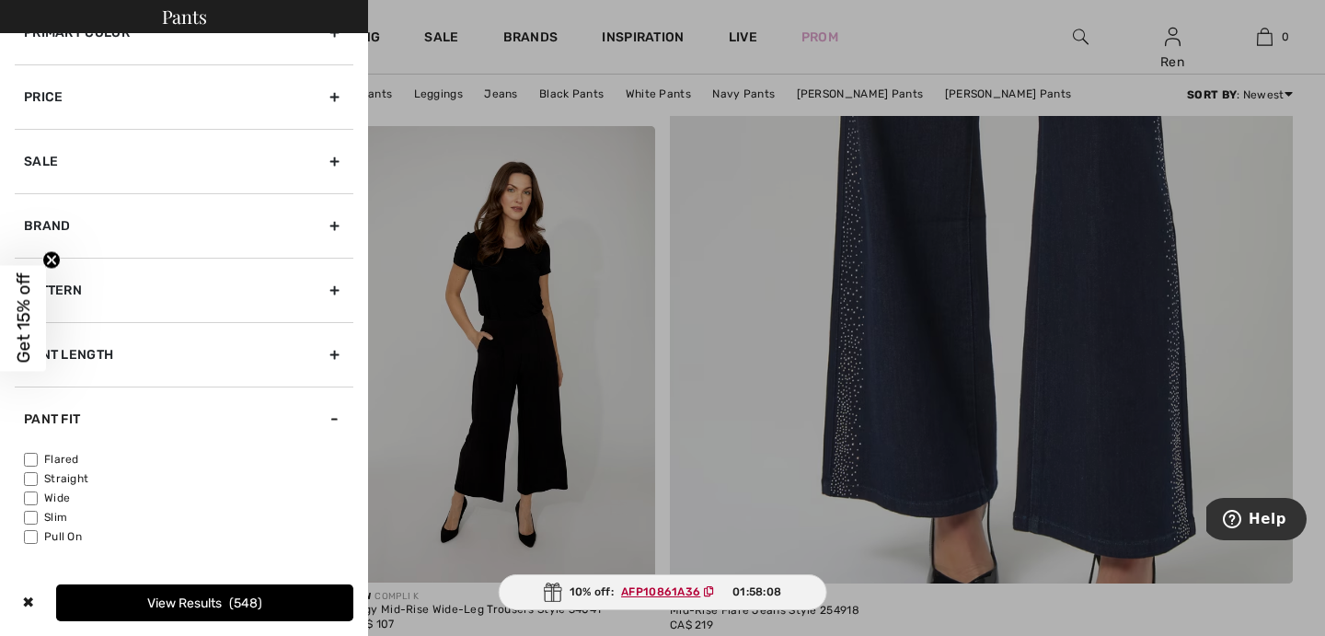
scroll to position [0, 0]
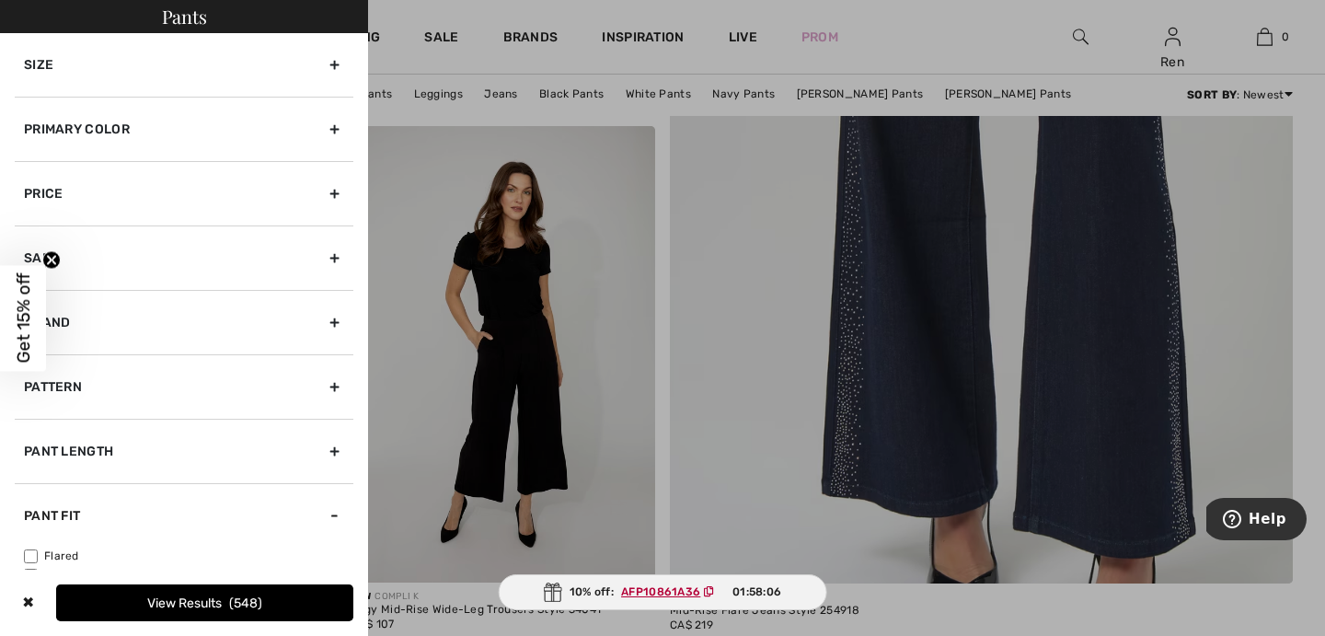
click at [442, 57] on div at bounding box center [662, 318] width 1325 height 636
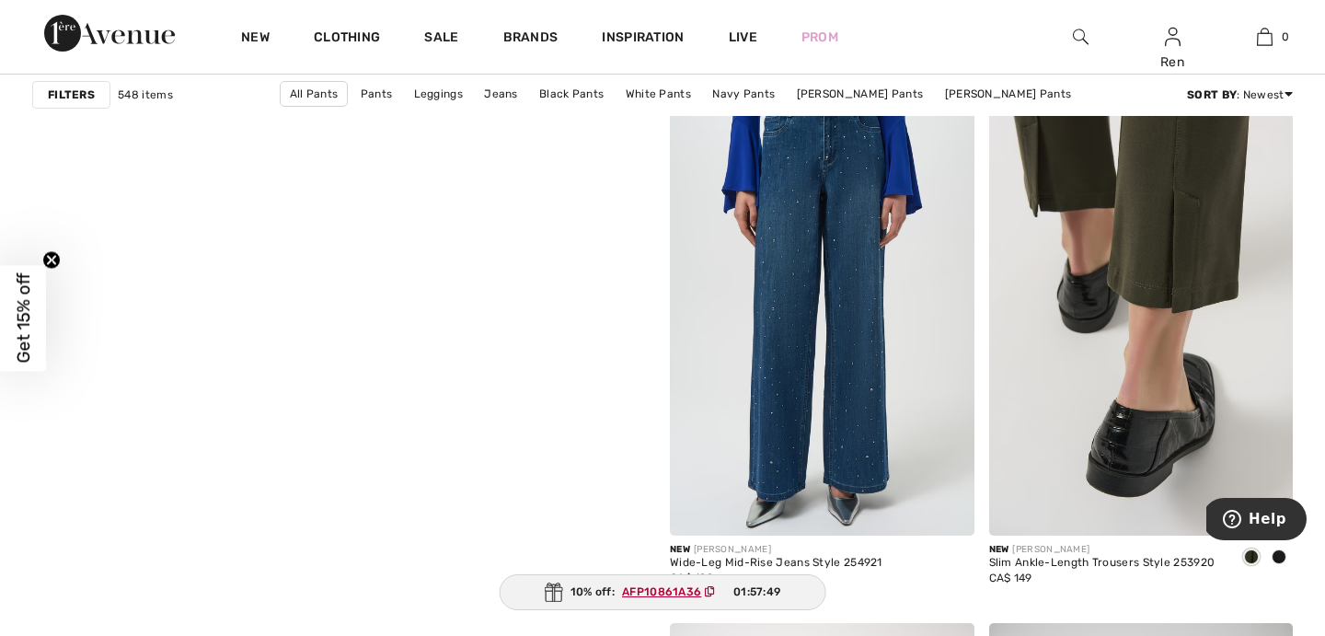
scroll to position [4552, 0]
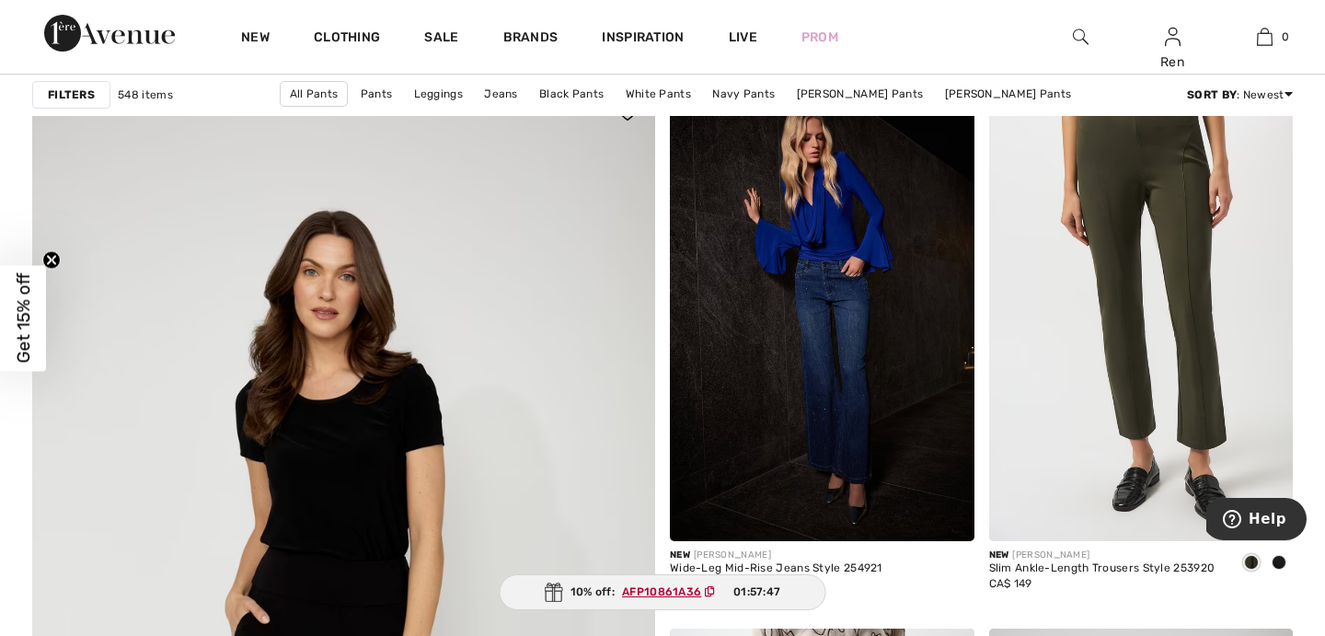
click at [342, 368] on img at bounding box center [343, 647] width 747 height 1122
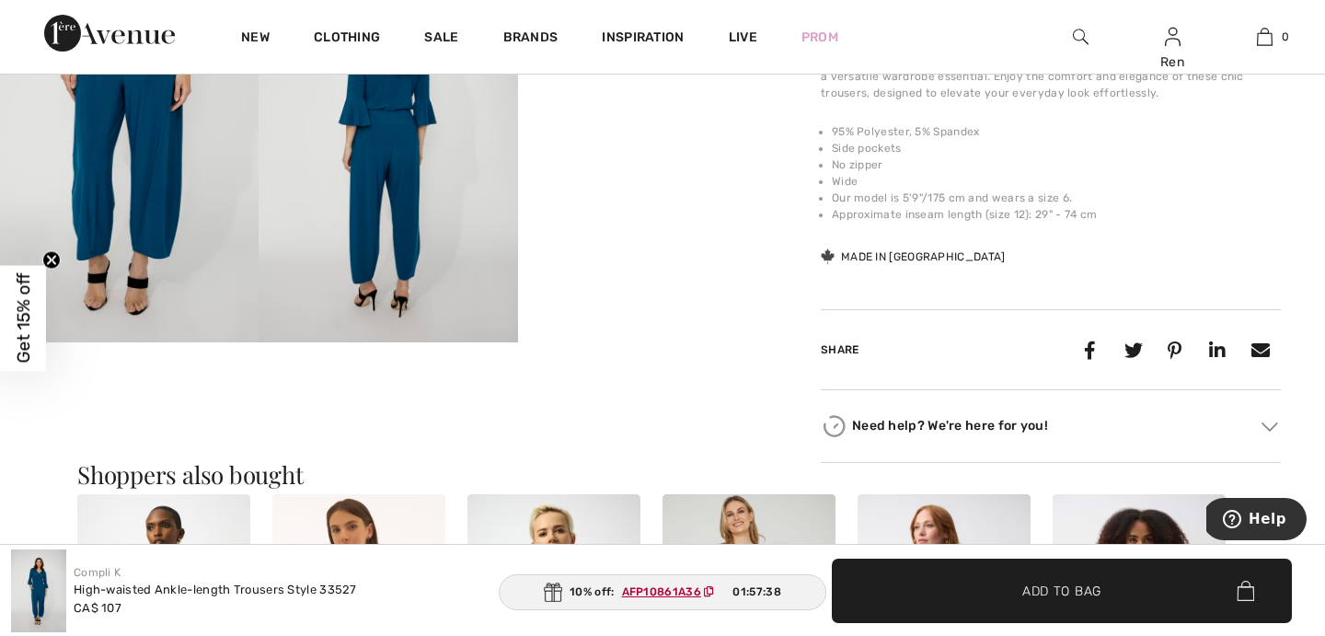
scroll to position [1294, 0]
